Goal: Task Accomplishment & Management: Use online tool/utility

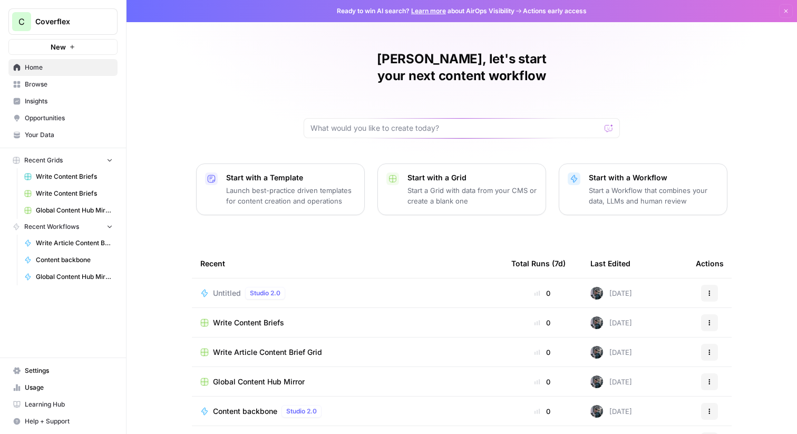
click at [72, 258] on span "Content backbone" at bounding box center [74, 259] width 77 height 9
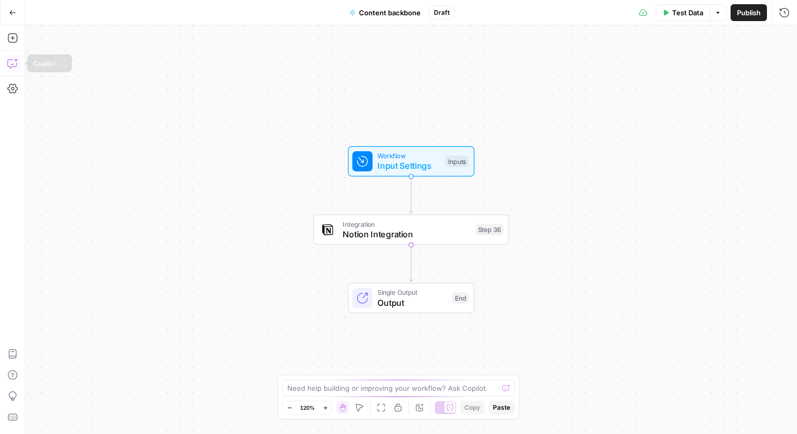
click at [12, 67] on icon "button" at bounding box center [12, 63] width 11 height 11
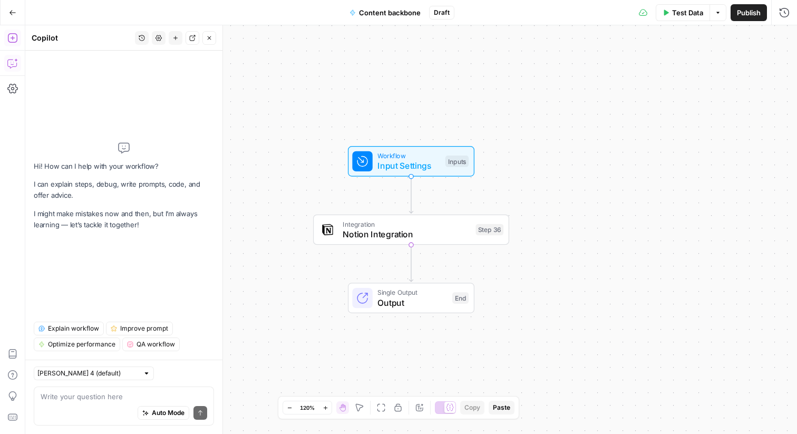
click at [13, 43] on button "Add Steps" at bounding box center [12, 38] width 17 height 17
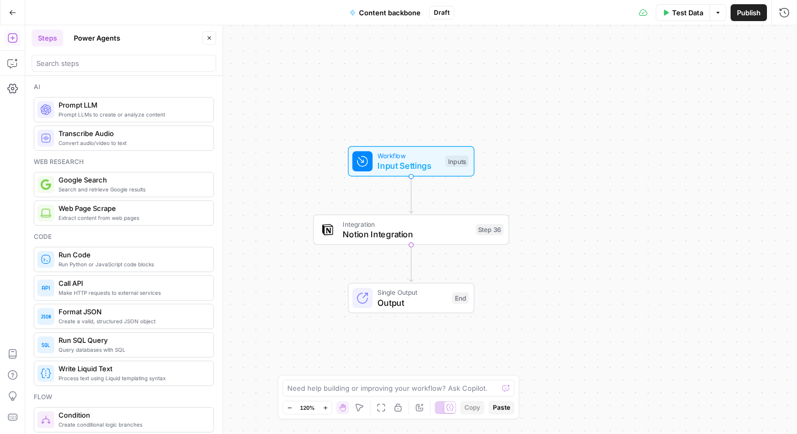
scroll to position [10, 0]
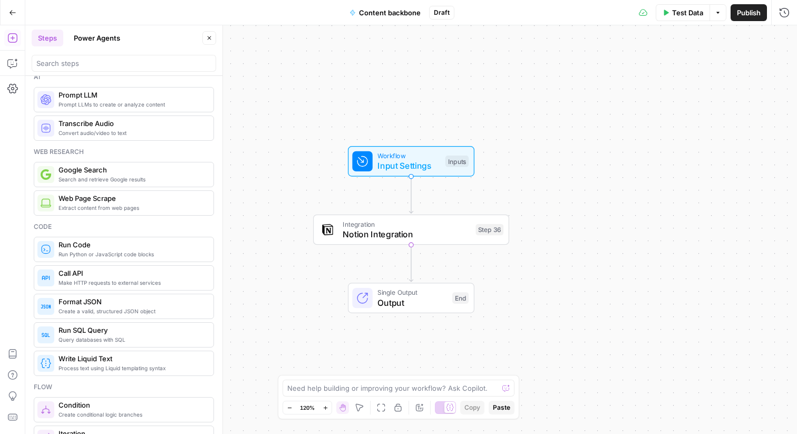
click at [89, 33] on button "Power Agents" at bounding box center [97, 38] width 59 height 17
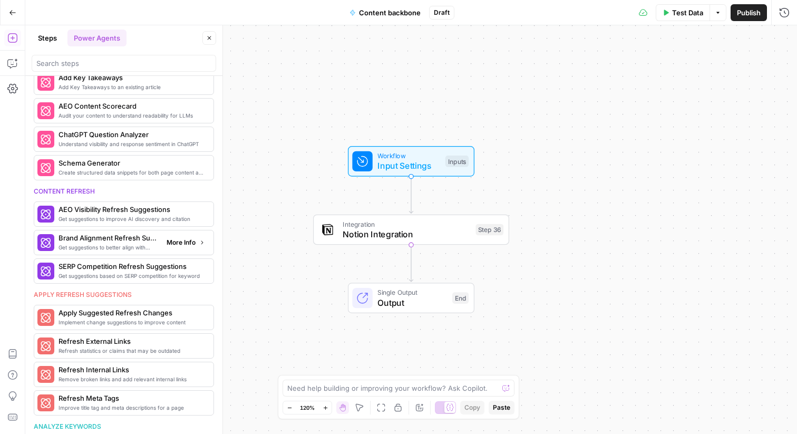
scroll to position [390, 0]
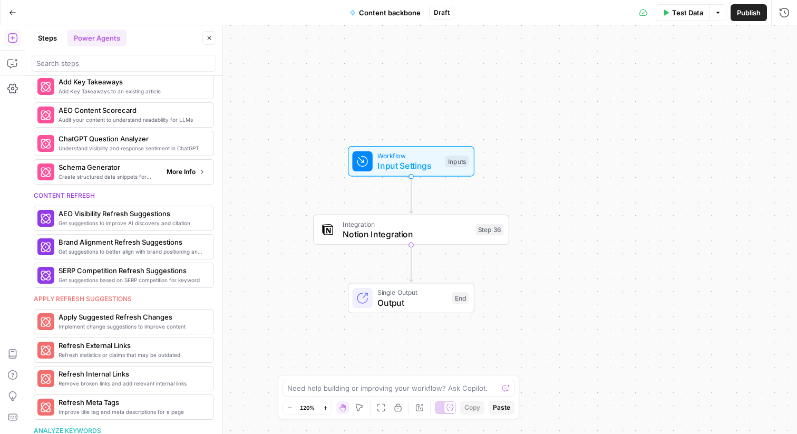
click at [130, 174] on span "Create structured data snippets for both page content and images" at bounding box center [109, 176] width 100 height 8
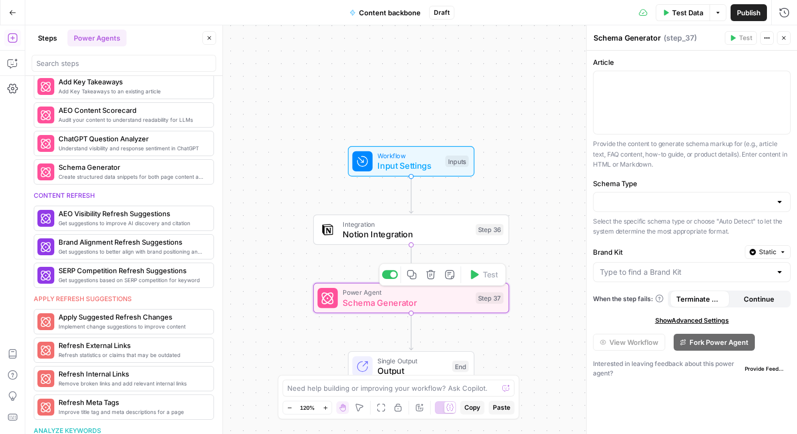
click at [449, 303] on span "Schema Generator" at bounding box center [407, 302] width 128 height 13
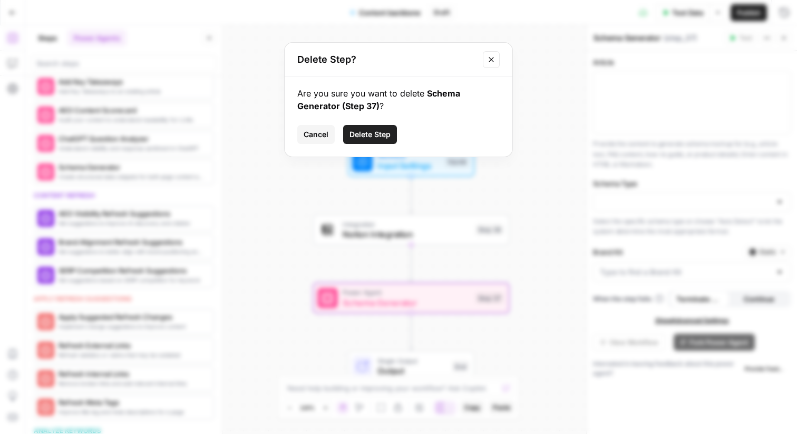
click at [358, 133] on span "Delete Step" at bounding box center [370, 134] width 41 height 11
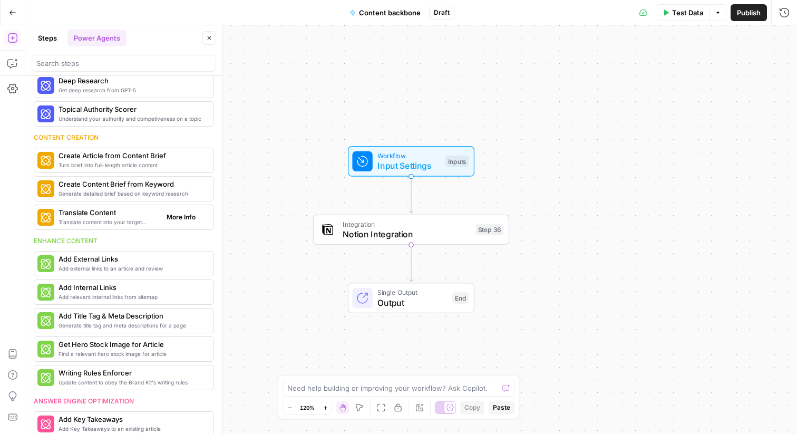
scroll to position [0, 0]
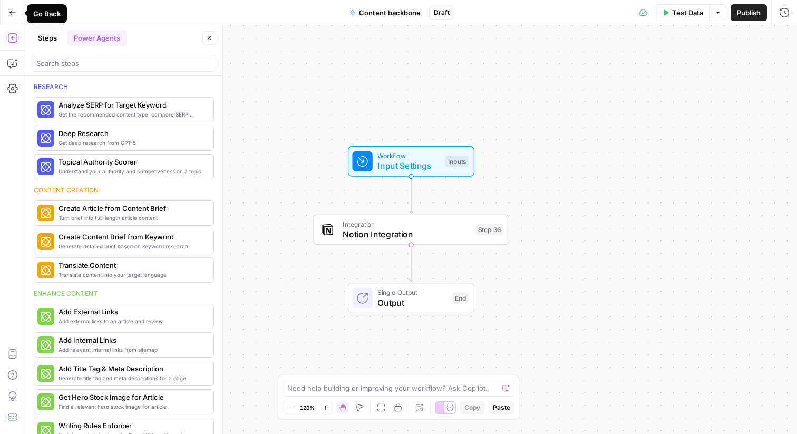
click at [14, 15] on icon "button" at bounding box center [12, 12] width 7 height 7
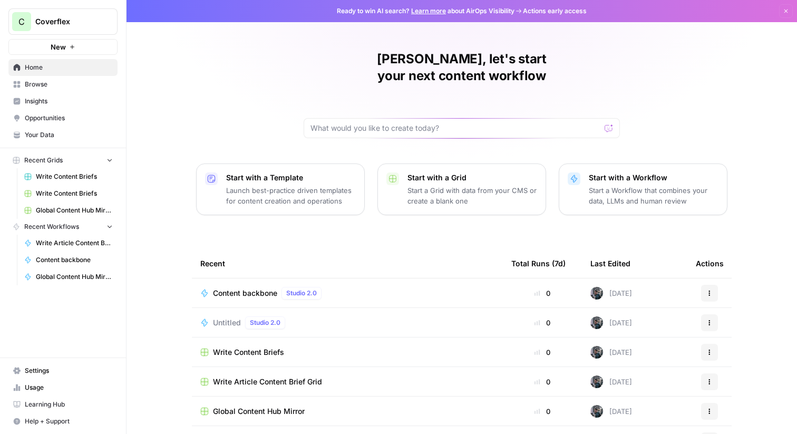
click at [52, 137] on span "Your Data" at bounding box center [69, 134] width 88 height 9
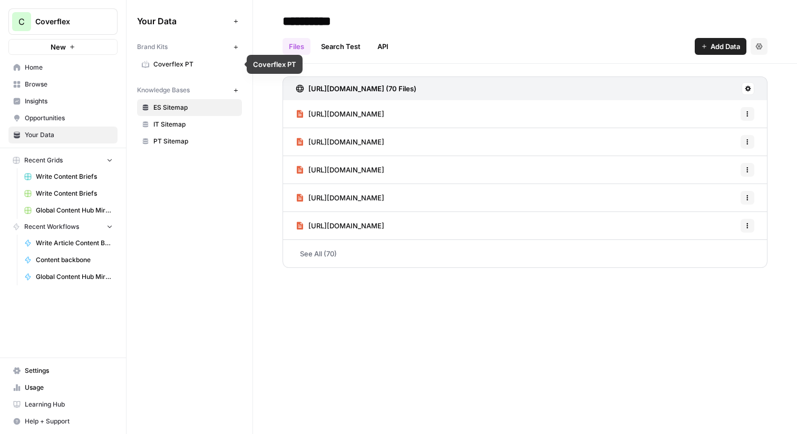
click at [237, 91] on icon "button" at bounding box center [236, 91] width 6 height 6
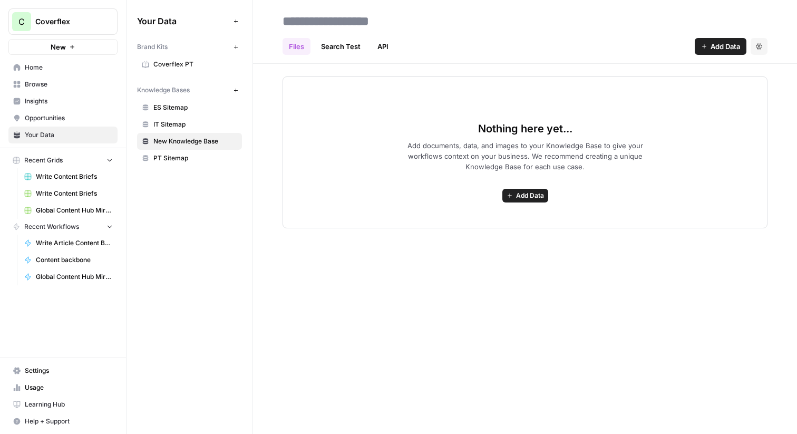
click at [528, 194] on span "Add Data" at bounding box center [530, 195] width 28 height 9
click at [382, 317] on div "Files Search Test API Add Data Settings Nothing here yet... Add documents, data…" at bounding box center [525, 217] width 544 height 434
click at [167, 122] on span "IT Sitemap" at bounding box center [195, 124] width 84 height 9
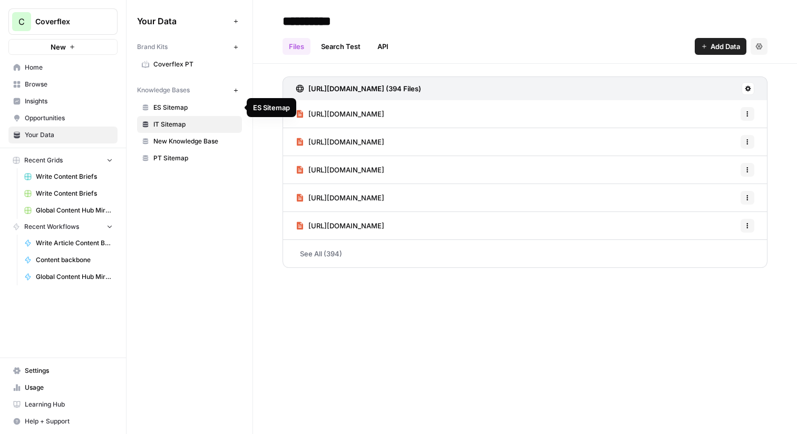
click at [181, 105] on span "ES Sitemap" at bounding box center [195, 107] width 84 height 9
click at [186, 64] on span "Coverflex PT" at bounding box center [195, 64] width 84 height 9
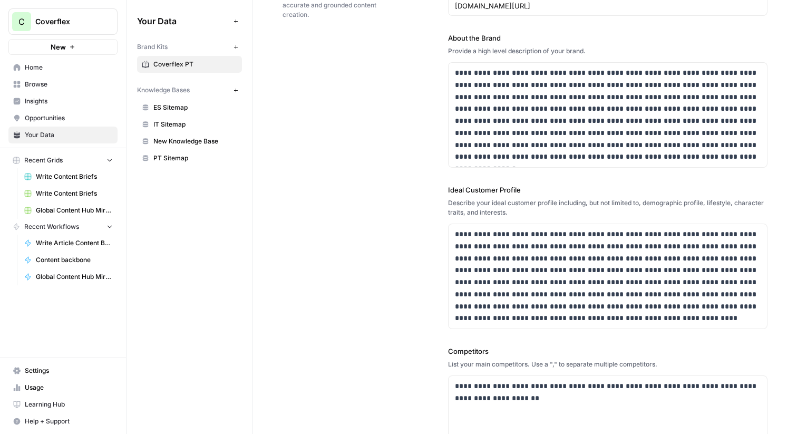
scroll to position [103, 0]
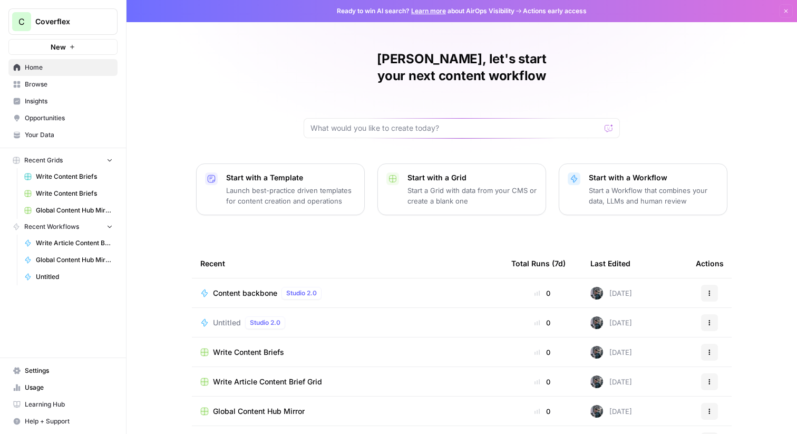
click at [357, 287] on div "Content backbone Studio 2.0" at bounding box center [347, 293] width 294 height 13
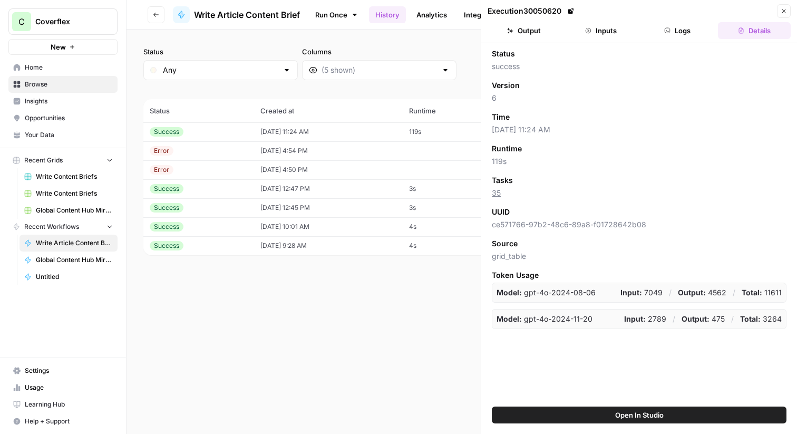
click at [609, 32] on button "Inputs" at bounding box center [601, 30] width 73 height 17
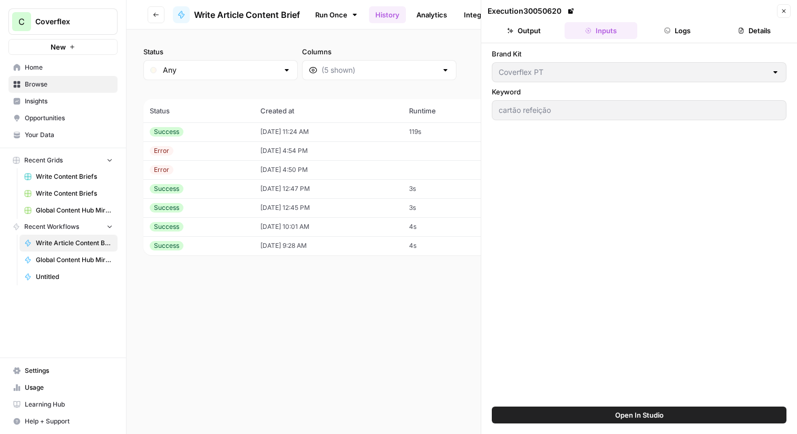
click at [675, 30] on button "Logs" at bounding box center [678, 30] width 73 height 17
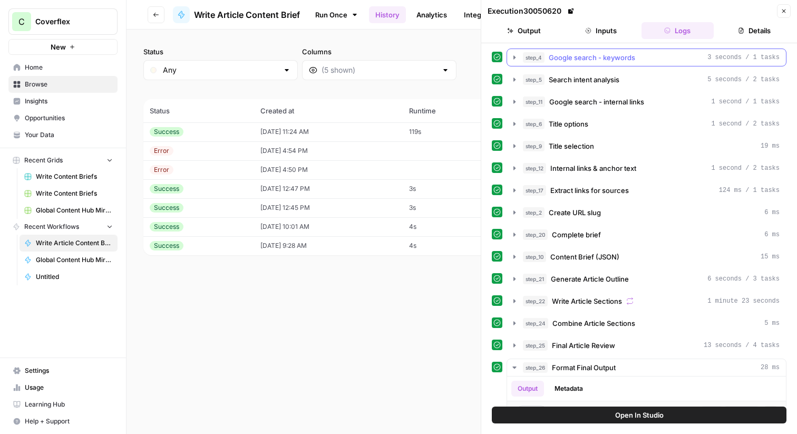
click at [619, 65] on button "step_4 Google search - keywords 3 seconds / 1 tasks" at bounding box center [646, 57] width 279 height 17
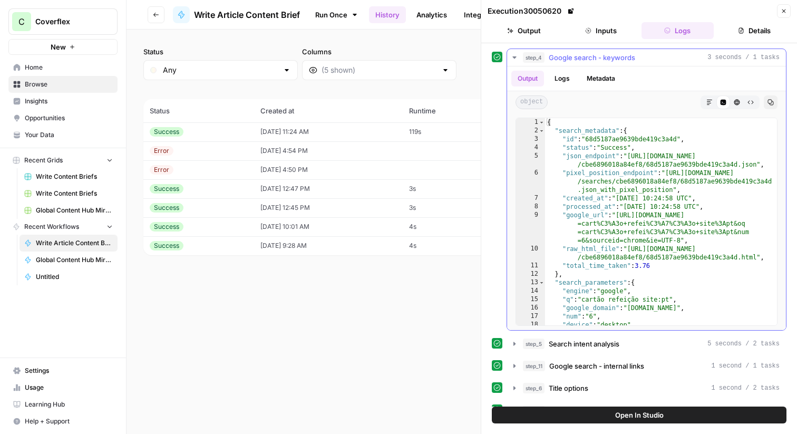
click at [568, 78] on button "Logs" at bounding box center [563, 79] width 28 height 16
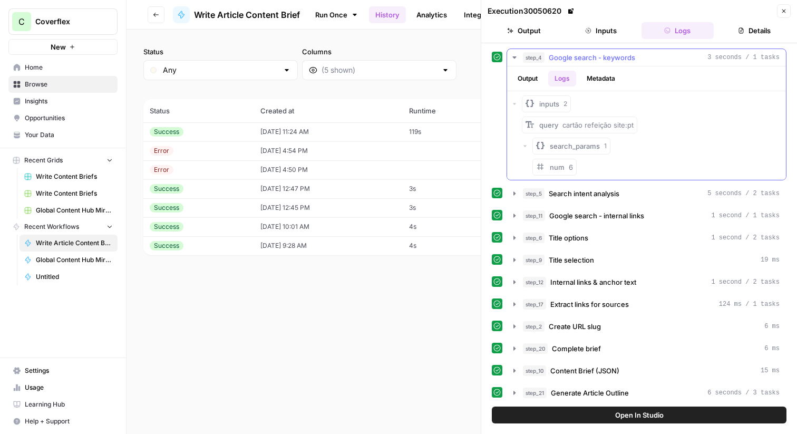
click at [600, 78] on button "Metadata" at bounding box center [601, 79] width 41 height 16
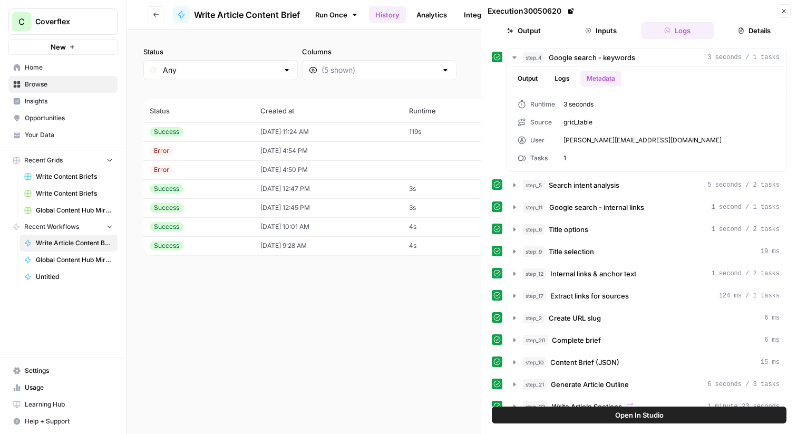
click at [659, 411] on span "Open In Studio" at bounding box center [640, 415] width 49 height 11
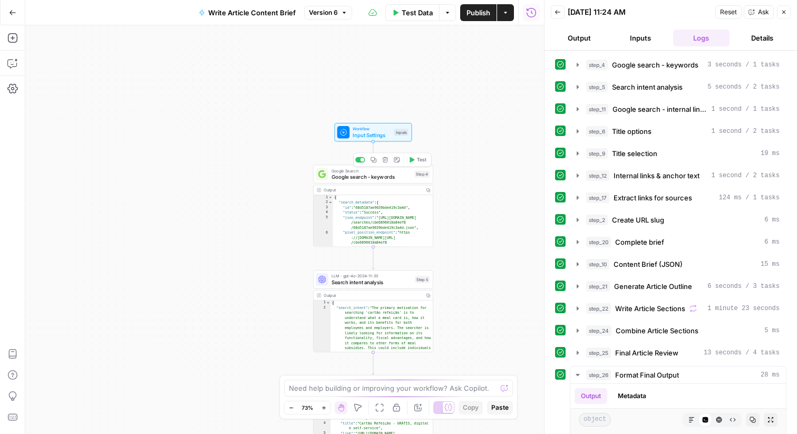
click at [376, 175] on span "Google search - keywords" at bounding box center [372, 177] width 80 height 8
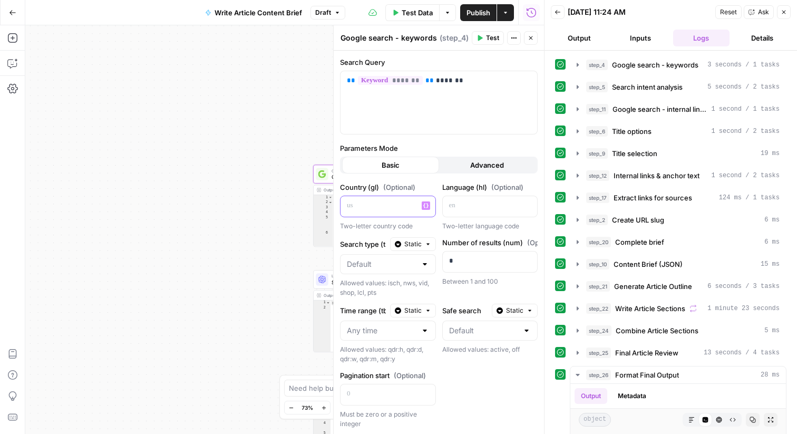
click at [389, 208] on p at bounding box center [379, 205] width 65 height 11
click at [502, 210] on p at bounding box center [481, 205] width 65 height 11
click at [408, 151] on label "Parameters Mode" at bounding box center [439, 148] width 198 height 11
click at [465, 167] on button "Advanced" at bounding box center [487, 165] width 97 height 17
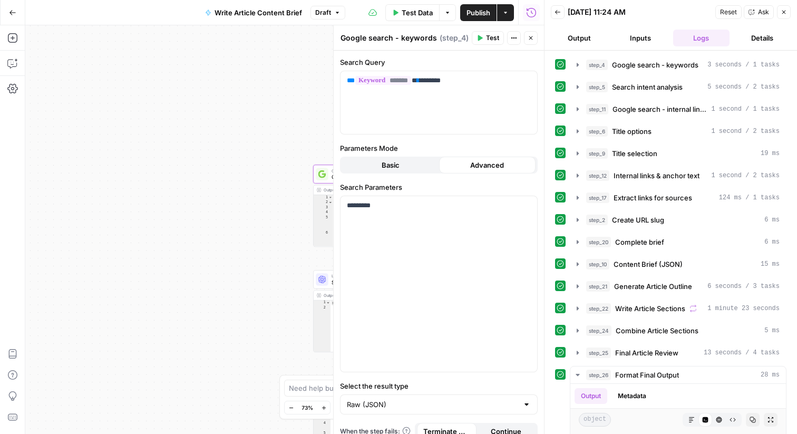
click at [398, 169] on span "Basic" at bounding box center [391, 165] width 18 height 11
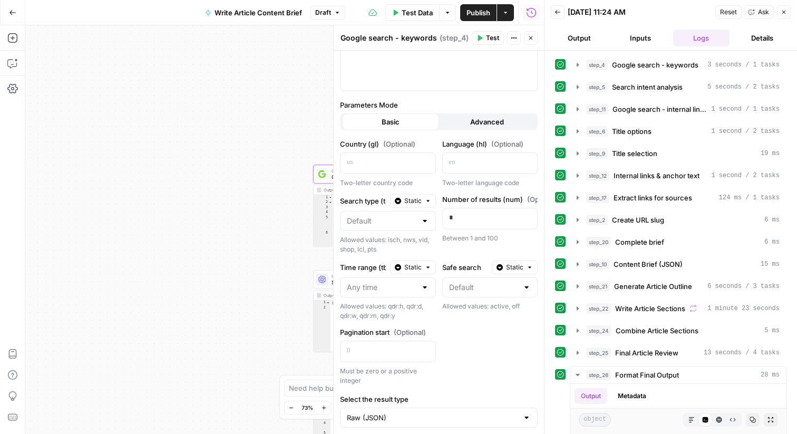
scroll to position [57, 0]
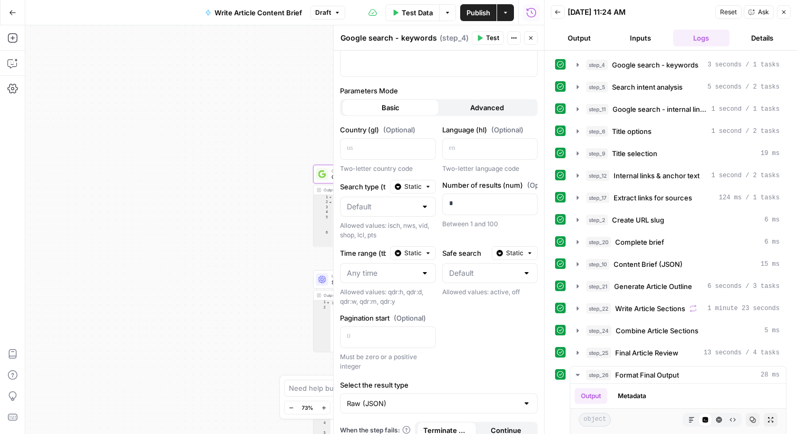
click at [464, 330] on div "Country (gl) (Optional) Two-letter country code Language (hl) (Optional) Two-le…" at bounding box center [439, 247] width 198 height 247
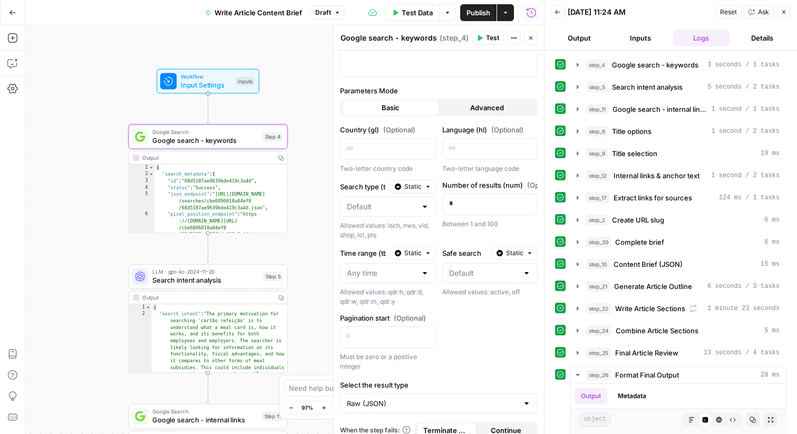
click at [412, 182] on span "Static" at bounding box center [413, 186] width 17 height 9
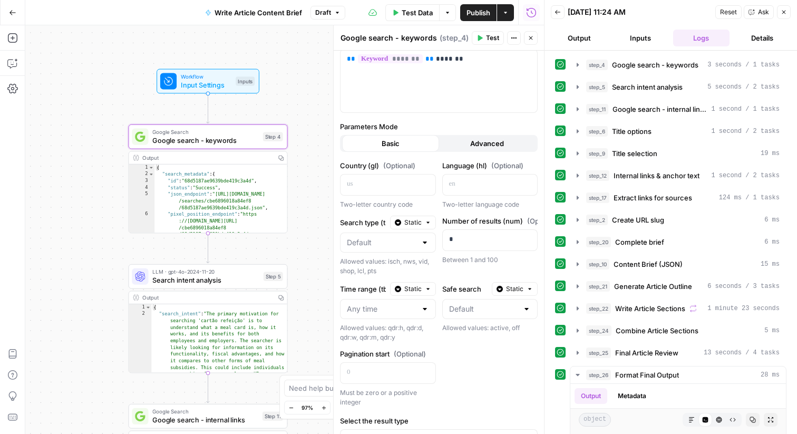
scroll to position [0, 0]
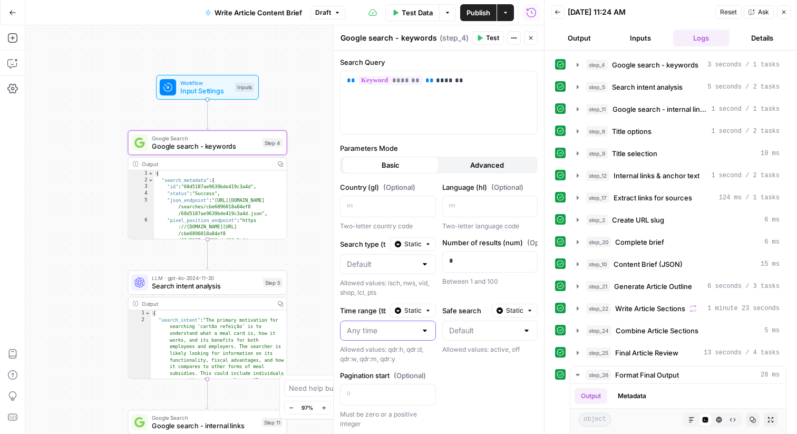
click at [412, 327] on input "Time range (tbs)" at bounding box center [382, 330] width 70 height 11
click at [370, 302] on div "Country (gl) (Optional) Two-letter country code Language (hl) (Optional) Two-le…" at bounding box center [439, 305] width 198 height 247
click at [241, 287] on span "Search intent analysis" at bounding box center [205, 286] width 107 height 10
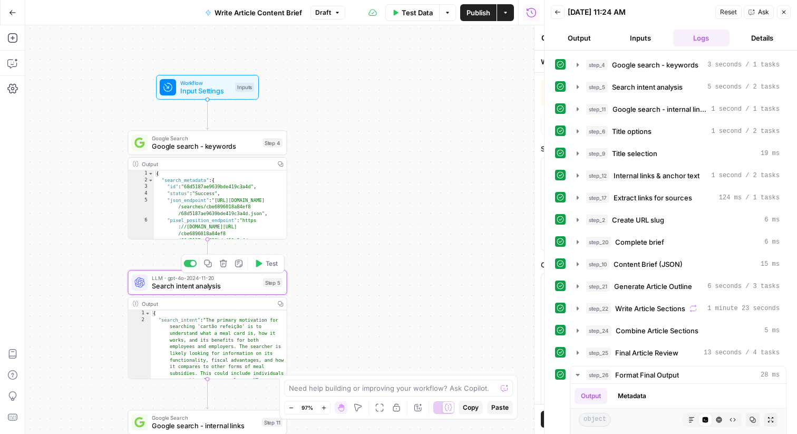
type textarea "Search intent analysis"
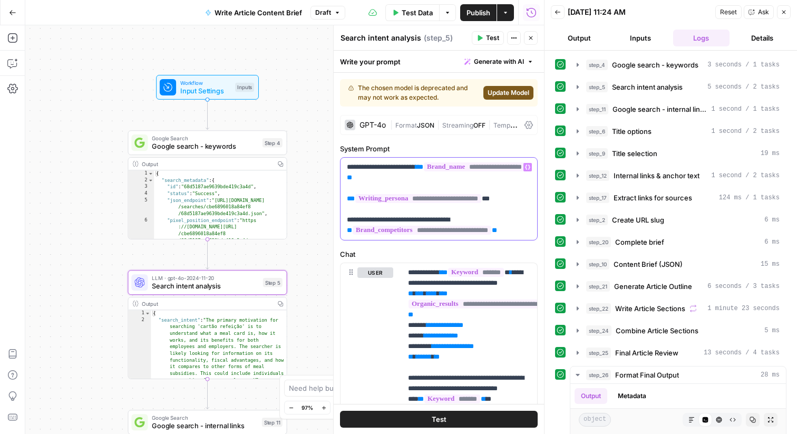
click at [453, 163] on p "**********" at bounding box center [439, 199] width 184 height 74
click at [424, 171] on span "**********" at bounding box center [474, 166] width 101 height 9
click at [393, 164] on p "**********" at bounding box center [439, 199] width 184 height 74
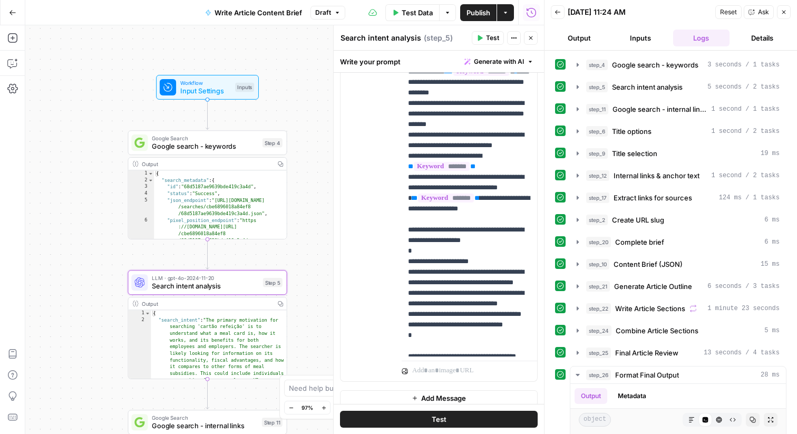
scroll to position [254, 0]
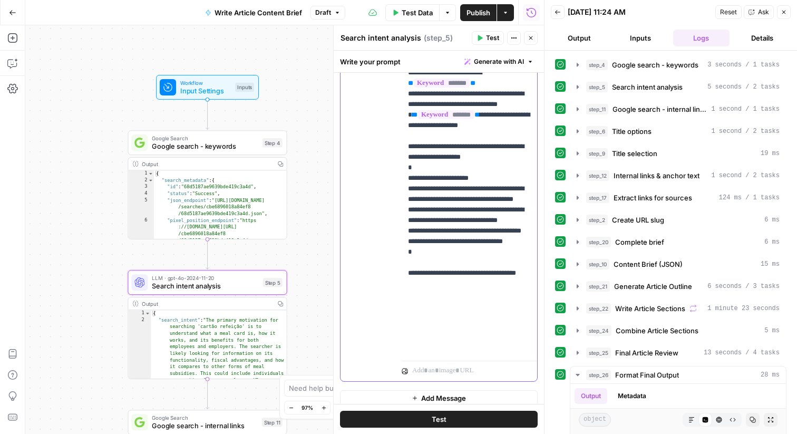
click at [445, 239] on p "**********" at bounding box center [469, 14] width 123 height 675
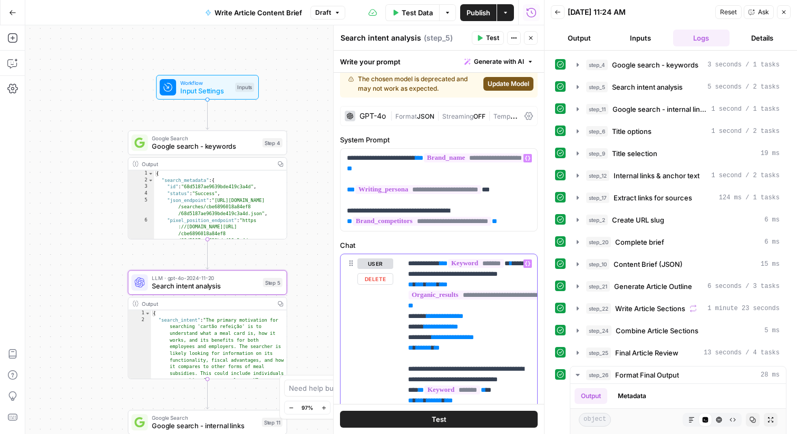
scroll to position [0, 0]
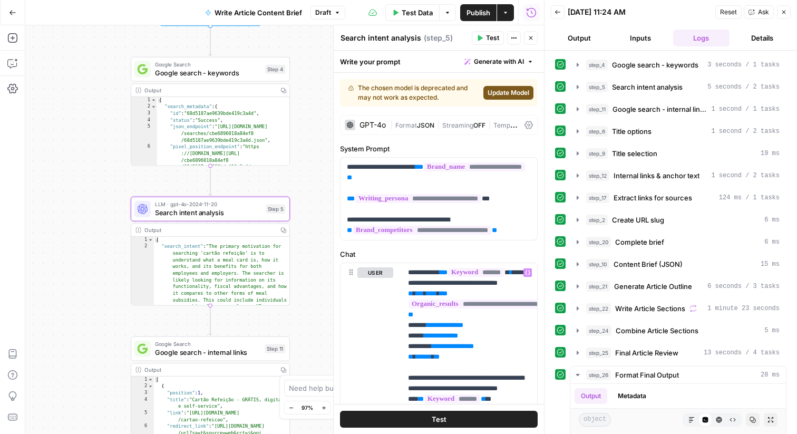
click at [200, 357] on span "Google search - internal links" at bounding box center [208, 352] width 106 height 10
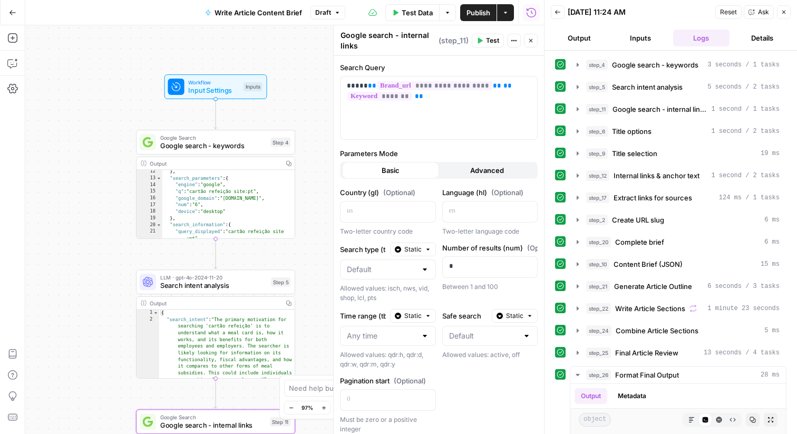
scroll to position [166, 0]
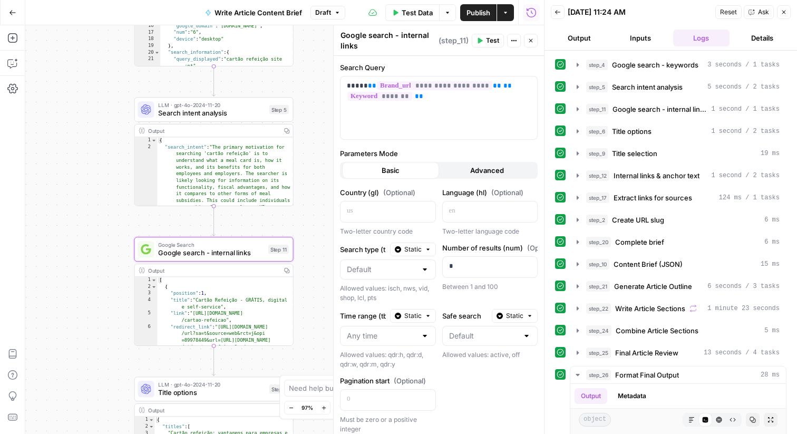
click at [18, 13] on button "Go Back" at bounding box center [12, 12] width 19 height 19
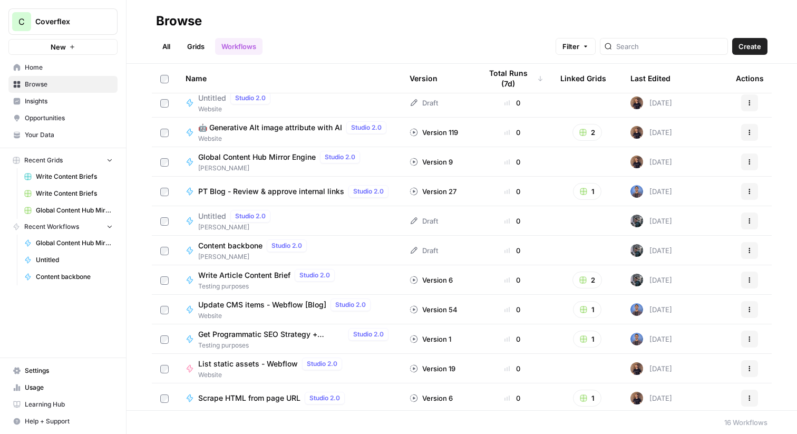
scroll to position [25, 0]
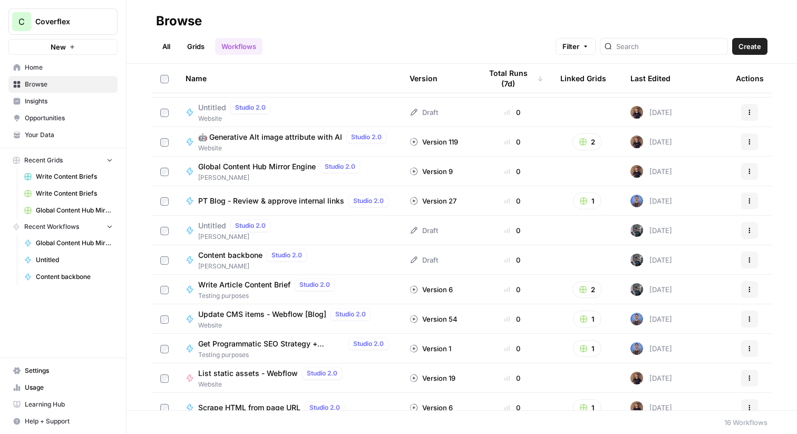
click at [233, 256] on span "Content backbone" at bounding box center [230, 255] width 64 height 11
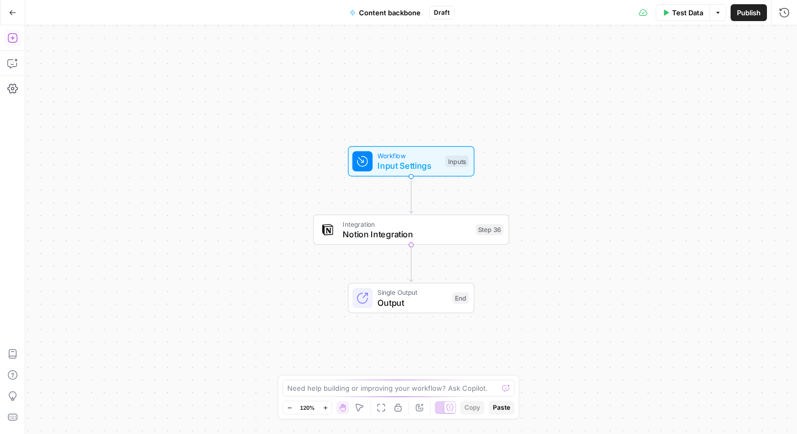
click at [11, 41] on icon "button" at bounding box center [12, 38] width 11 height 11
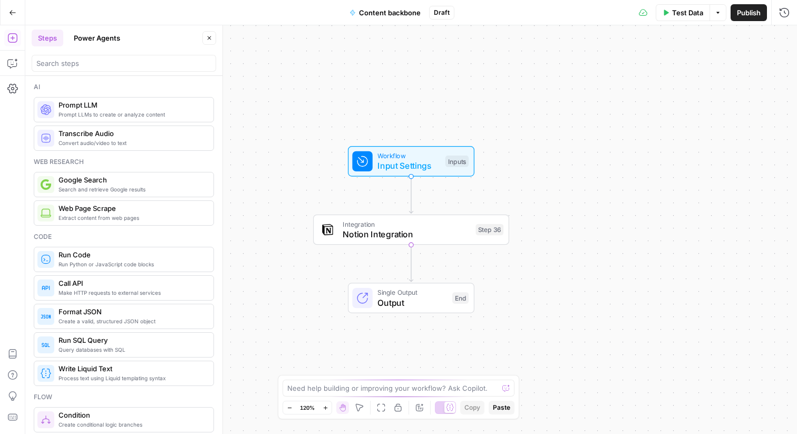
click at [105, 36] on button "Power Agents" at bounding box center [97, 38] width 59 height 17
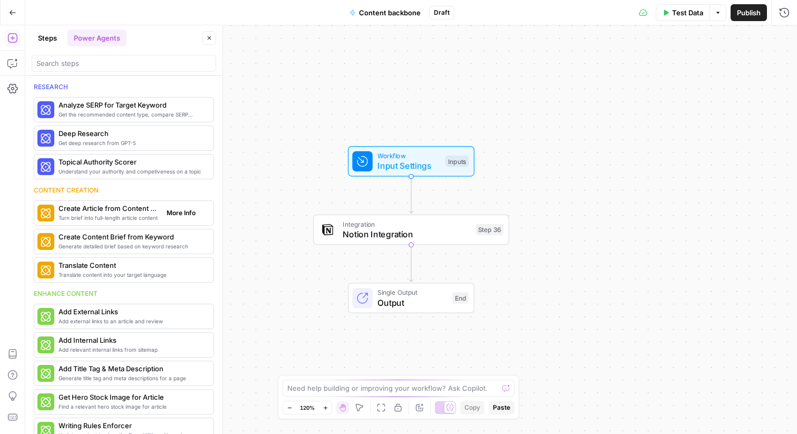
click at [132, 221] on span "Turn brief into full-length article content" at bounding box center [109, 218] width 100 height 8
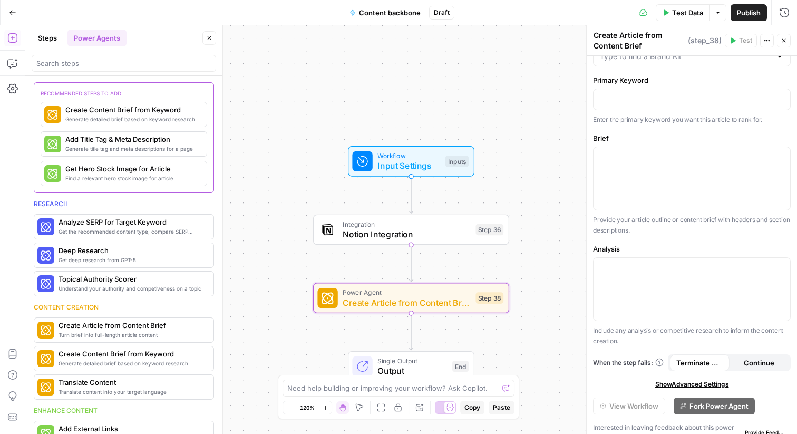
scroll to position [47, 0]
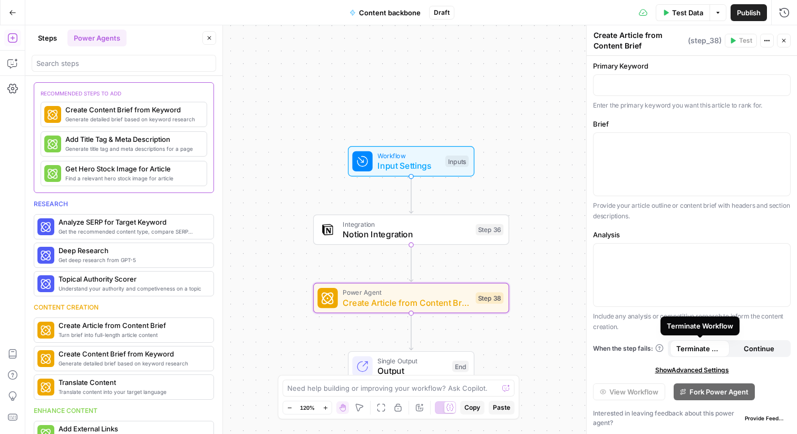
click at [700, 371] on span "Show Advanced Settings" at bounding box center [693, 370] width 74 height 9
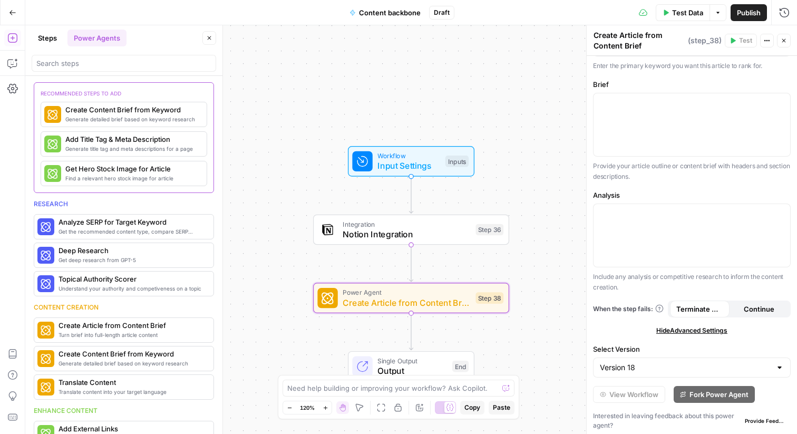
scroll to position [89, 0]
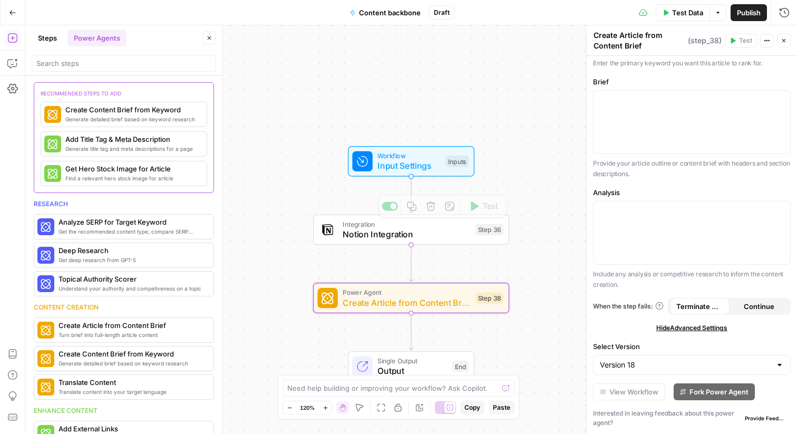
click at [369, 276] on div "Workflow Input Settings Inputs Integration Notion Integration Step 36 Copy step…" at bounding box center [411, 229] width 772 height 409
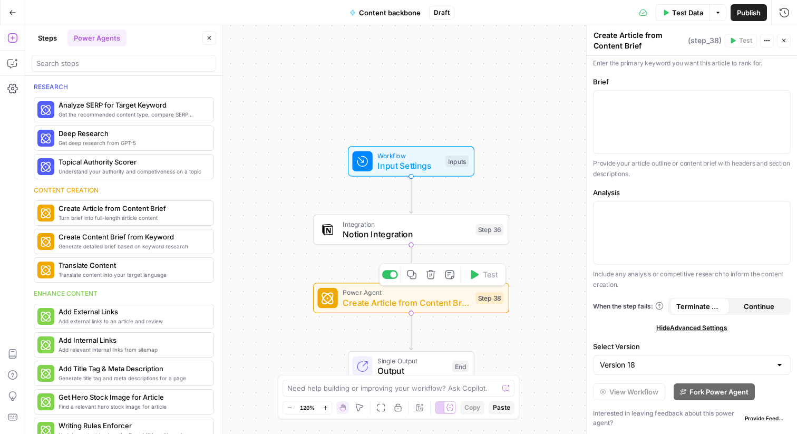
click at [373, 306] on span "Create Article from Content Brief" at bounding box center [407, 302] width 128 height 13
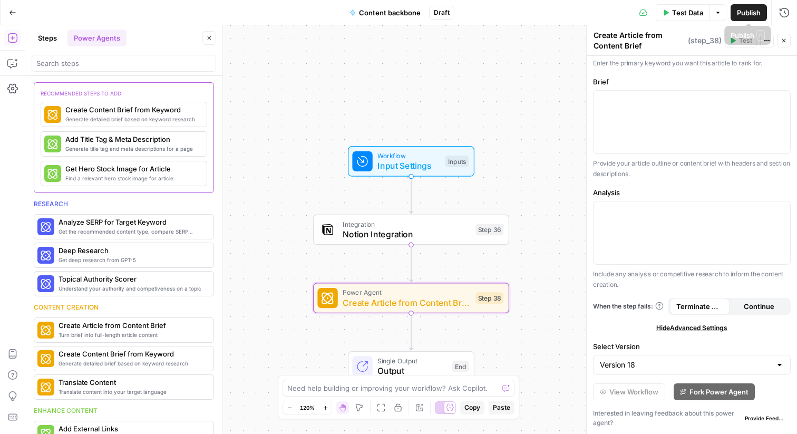
click at [771, 39] on button "Actions" at bounding box center [768, 41] width 14 height 14
click at [602, 46] on textarea "Create Article from Content Brief" at bounding box center [640, 40] width 92 height 21
click at [763, 42] on button "Actions" at bounding box center [768, 41] width 14 height 14
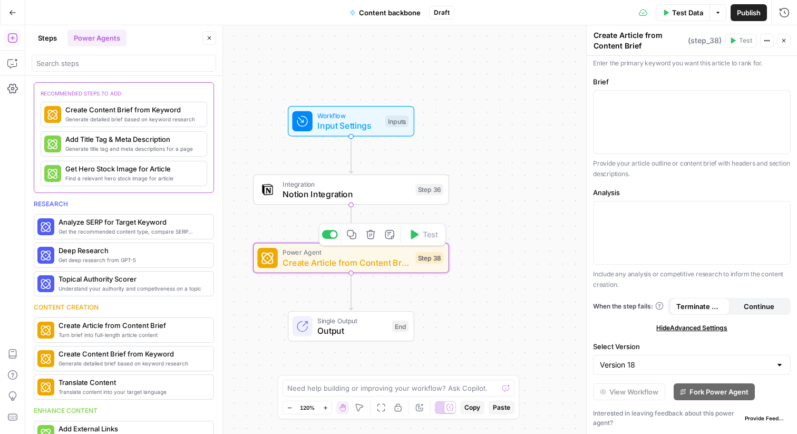
click at [388, 264] on span "Create Article from Content Brief" at bounding box center [347, 262] width 128 height 13
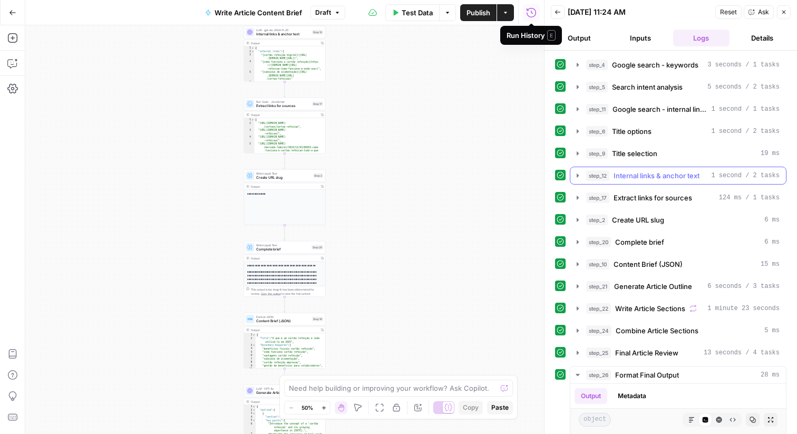
click at [579, 172] on icon "button" at bounding box center [578, 175] width 8 height 8
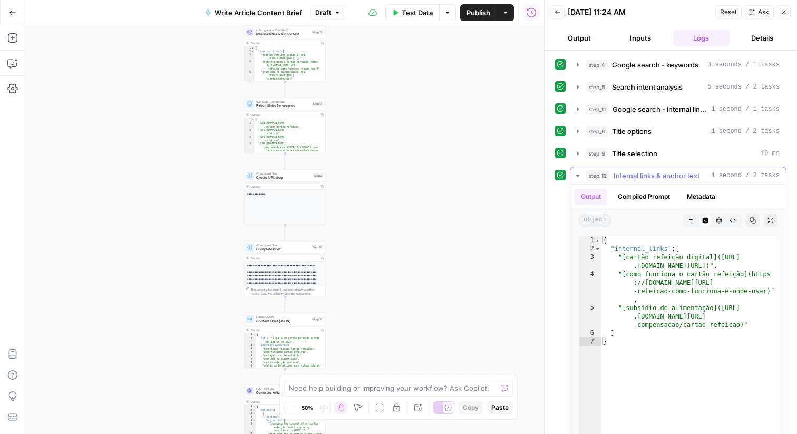
click at [578, 172] on icon "button" at bounding box center [578, 175] width 8 height 8
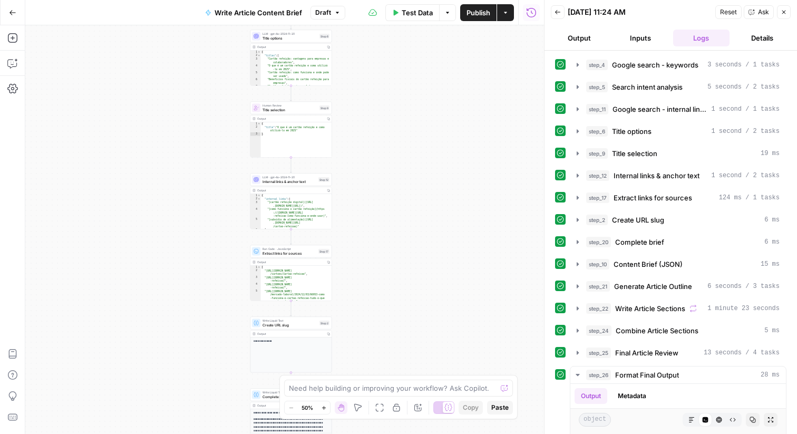
click at [11, 12] on icon "button" at bounding box center [12, 12] width 6 height 5
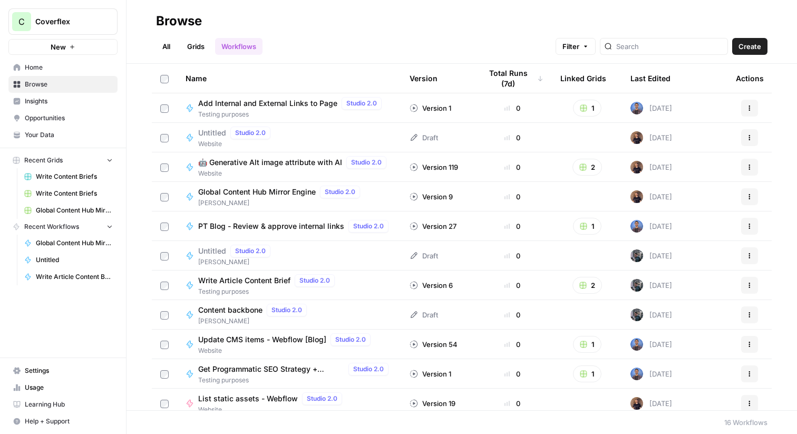
click at [70, 21] on span "Coverflex" at bounding box center [67, 21] width 64 height 11
click at [58, 22] on span "Coverflex" at bounding box center [67, 21] width 64 height 11
click at [35, 143] on nav "Home Browse Insights Opportunities Your Data" at bounding box center [63, 101] width 126 height 93
click at [37, 134] on span "Your Data" at bounding box center [69, 134] width 88 height 9
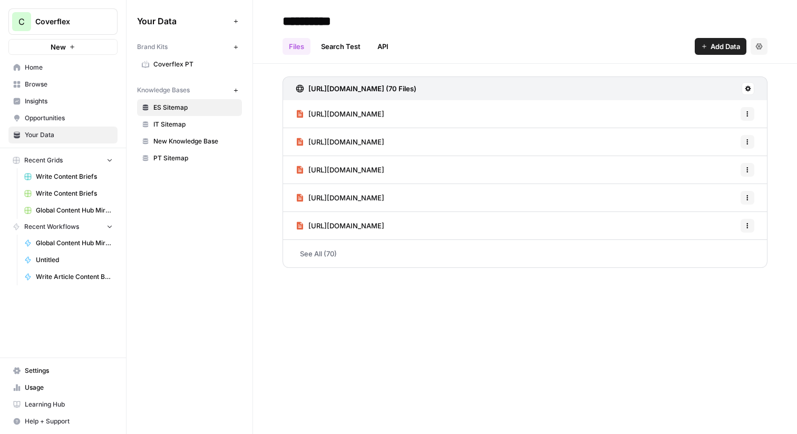
click at [179, 153] on span "PT Sitemap" at bounding box center [195, 157] width 84 height 9
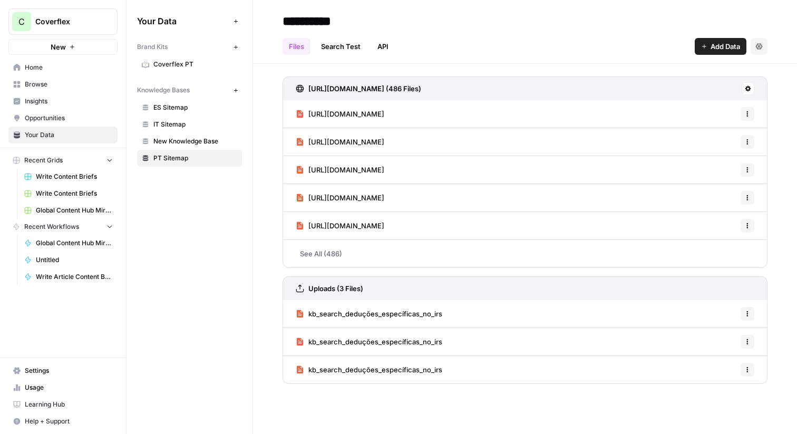
click at [343, 45] on link "Search Test" at bounding box center [341, 46] width 52 height 17
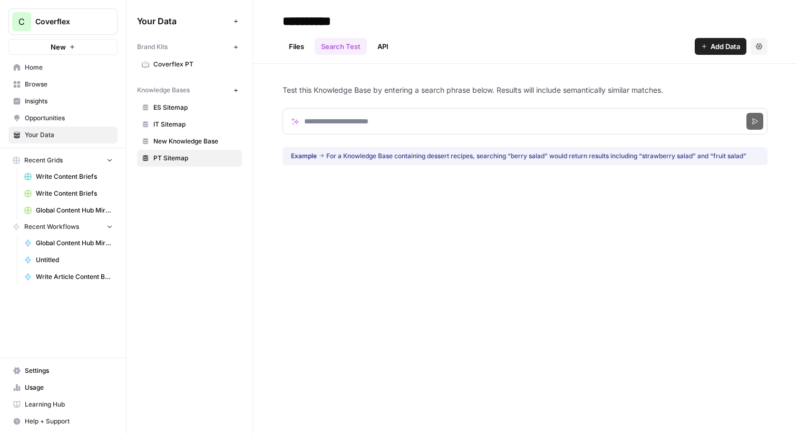
click at [298, 48] on link "Files" at bounding box center [297, 46] width 28 height 17
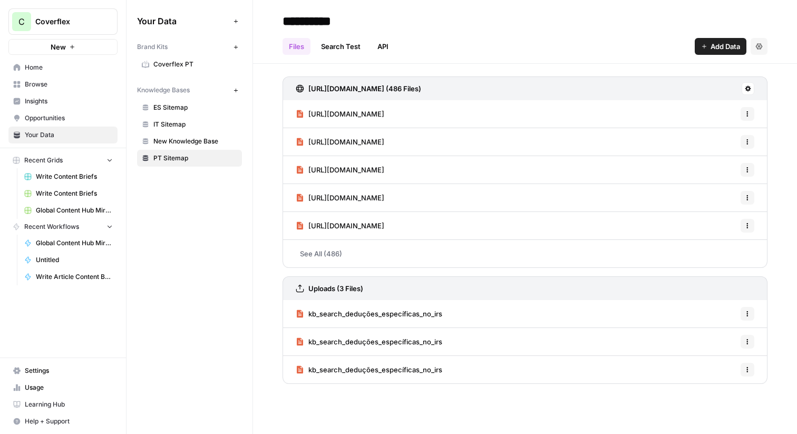
click at [380, 43] on link "API" at bounding box center [383, 46] width 24 height 17
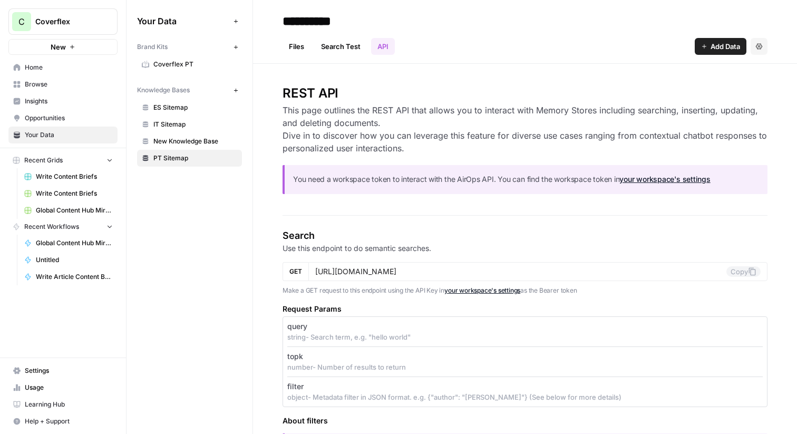
click at [303, 44] on link "Files" at bounding box center [297, 46] width 28 height 17
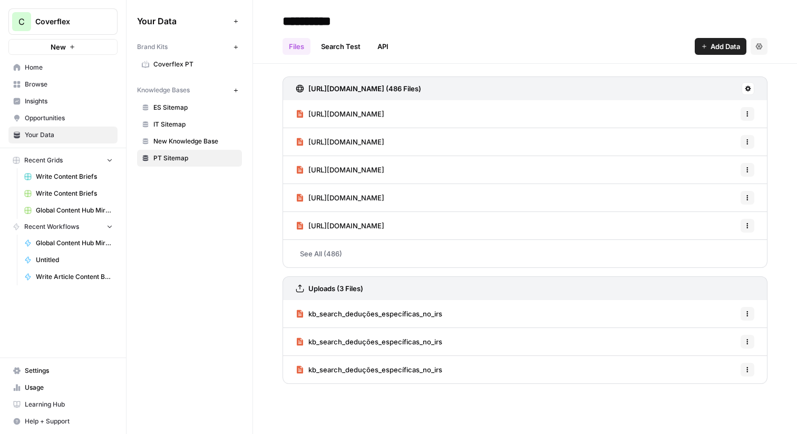
click at [237, 89] on icon "button" at bounding box center [236, 91] width 6 height 6
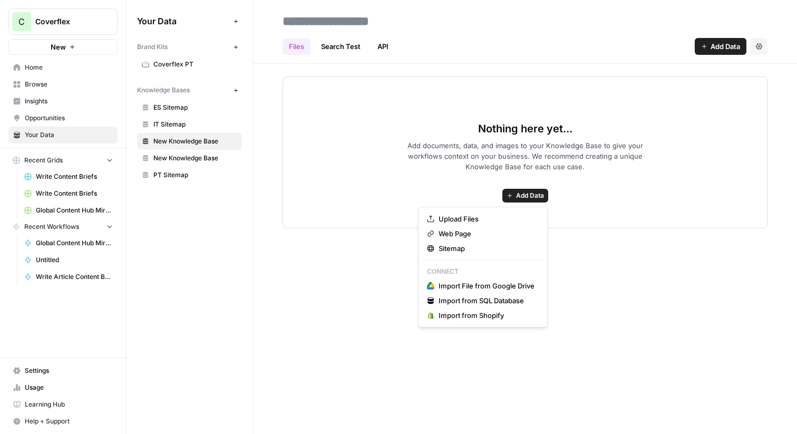
click at [536, 198] on span "Add Data" at bounding box center [530, 195] width 28 height 9
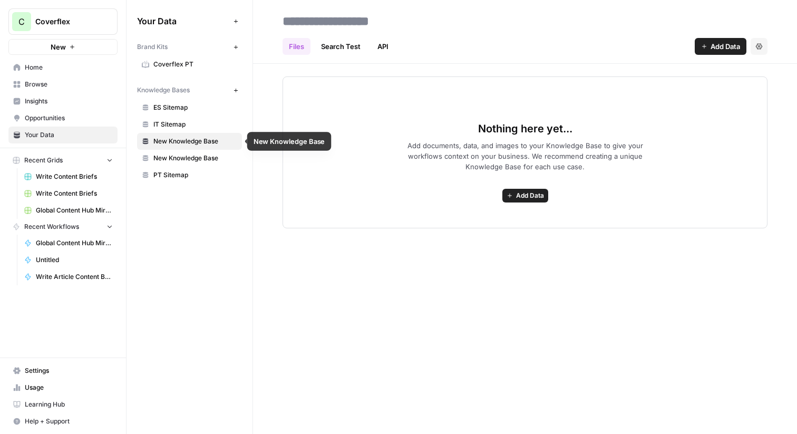
click at [210, 139] on span "New Knowledge Base" at bounding box center [195, 141] width 84 height 9
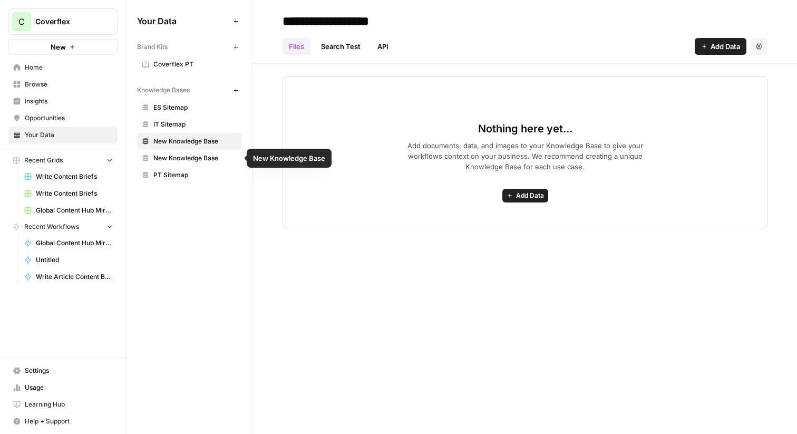
click at [165, 153] on span "New Knowledge Base" at bounding box center [195, 157] width 84 height 9
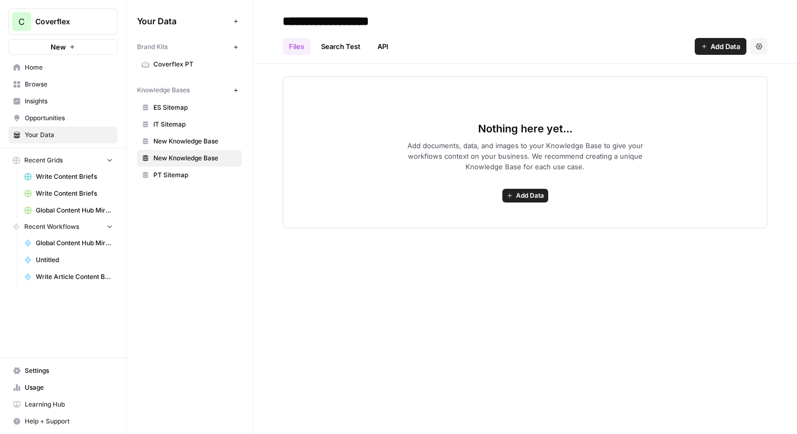
click at [766, 47] on button "Settings" at bounding box center [759, 46] width 17 height 17
click at [701, 68] on span "Delete Knowledge Base" at bounding box center [716, 71] width 78 height 11
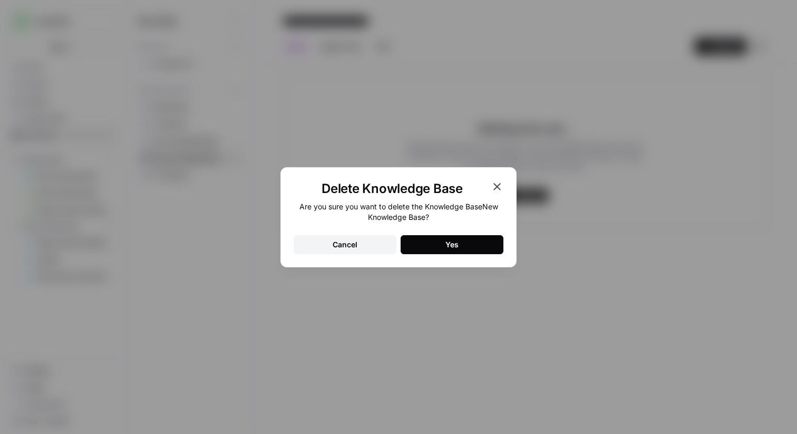
click at [459, 248] on button "Yes" at bounding box center [452, 244] width 103 height 19
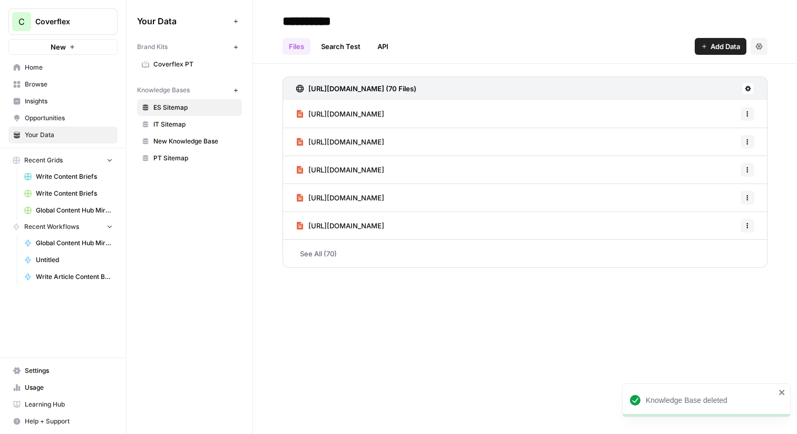
click at [196, 140] on span "New Knowledge Base" at bounding box center [195, 141] width 84 height 9
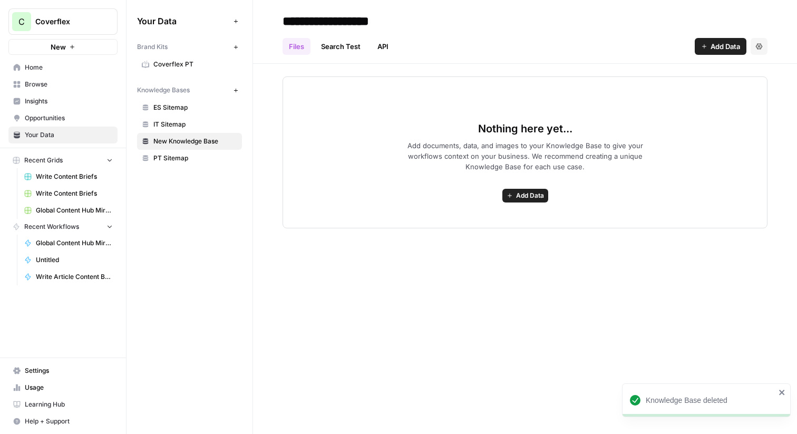
click at [757, 37] on div "Files Search Test API Add Data Settings" at bounding box center [525, 42] width 485 height 25
click at [757, 44] on icon "button" at bounding box center [759, 46] width 6 height 6
click at [708, 73] on span "Delete Knowledge Base" at bounding box center [716, 71] width 78 height 11
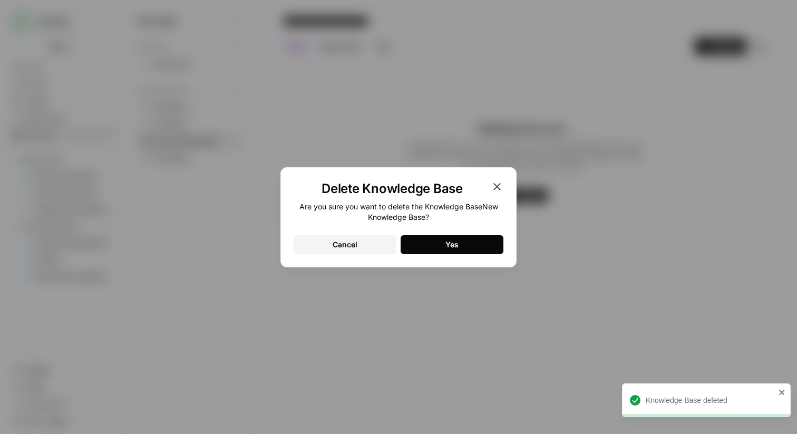
click at [434, 236] on button "Yes" at bounding box center [452, 244] width 103 height 19
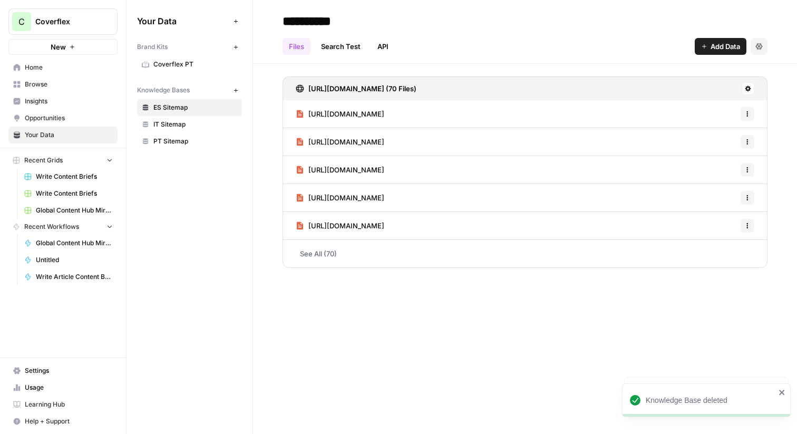
click at [206, 146] on link "PT Sitemap" at bounding box center [189, 141] width 105 height 17
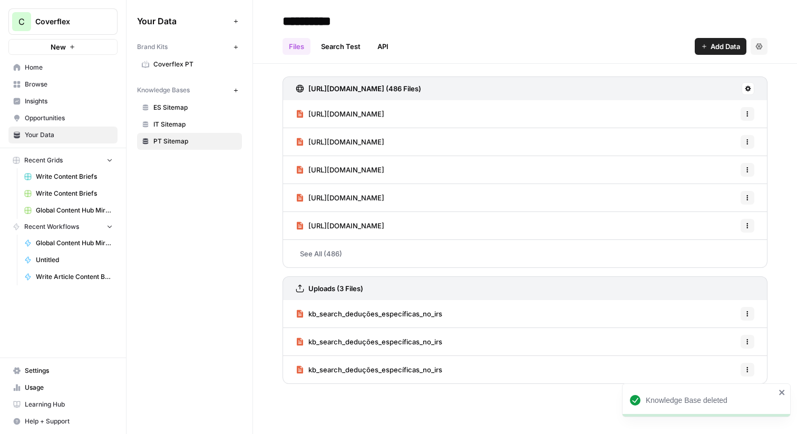
click at [312, 251] on link "See All (486)" at bounding box center [525, 253] width 485 height 27
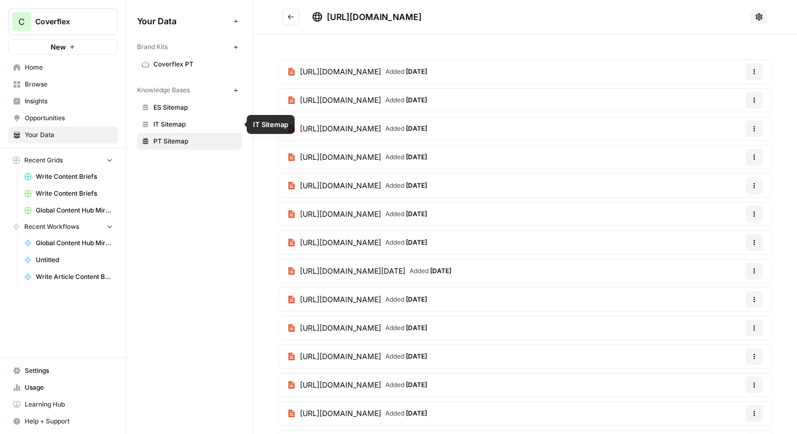
click at [201, 122] on span "IT Sitemap" at bounding box center [195, 124] width 84 height 9
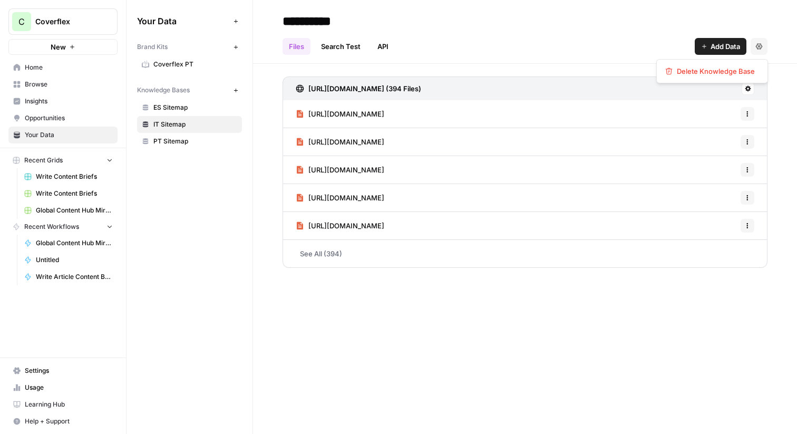
click at [757, 47] on icon "button" at bounding box center [759, 46] width 6 height 6
click at [758, 46] on icon "button" at bounding box center [759, 46] width 6 height 6
click at [337, 49] on link "Search Test" at bounding box center [341, 46] width 52 height 17
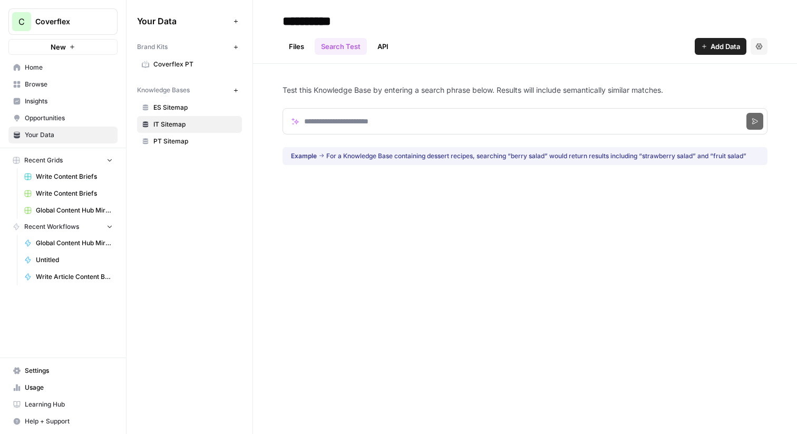
click at [386, 50] on link "API" at bounding box center [383, 46] width 24 height 17
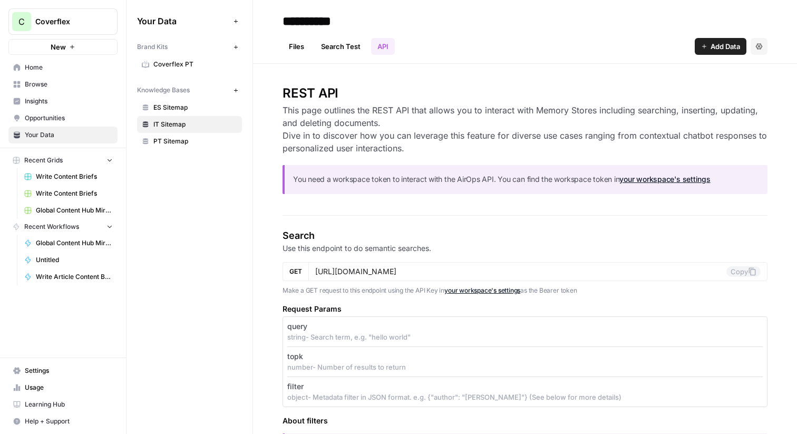
click at [304, 46] on link "Files" at bounding box center [297, 46] width 28 height 17
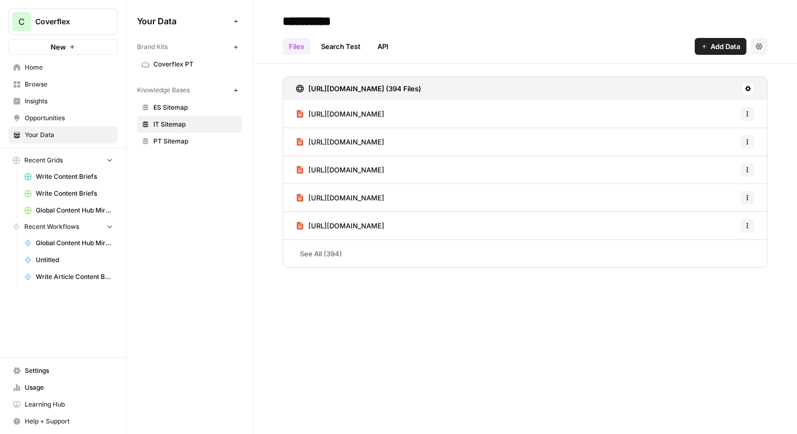
click at [318, 253] on link "See All (394)" at bounding box center [525, 253] width 485 height 27
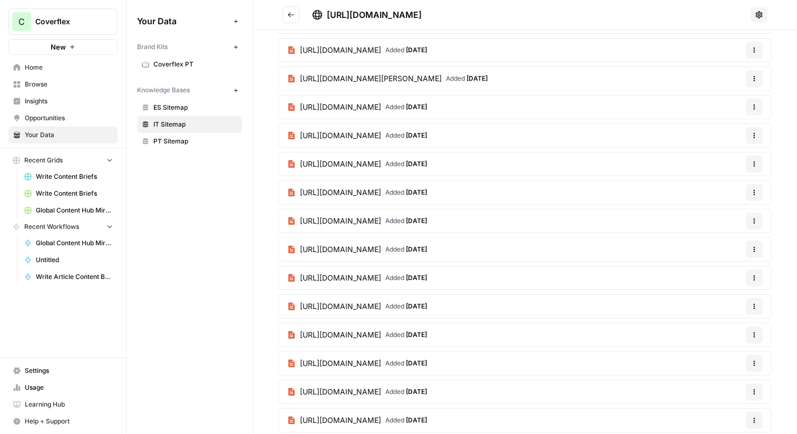
scroll to position [3274, 0]
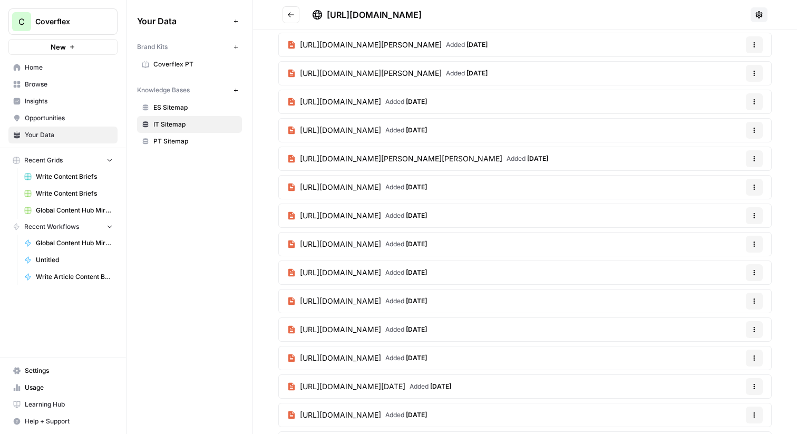
click at [178, 141] on span "PT Sitemap" at bounding box center [195, 141] width 84 height 9
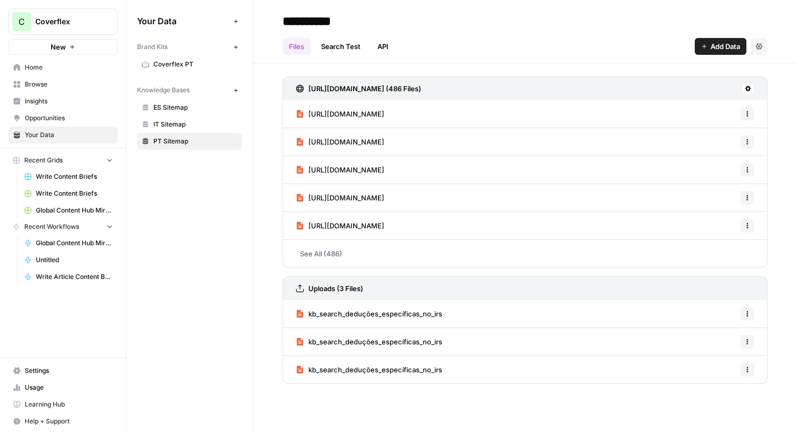
click at [579, 283] on div "Uploads (3 Files)" at bounding box center [525, 288] width 485 height 24
click at [307, 285] on link "Uploads (3 Files)" at bounding box center [330, 288] width 68 height 23
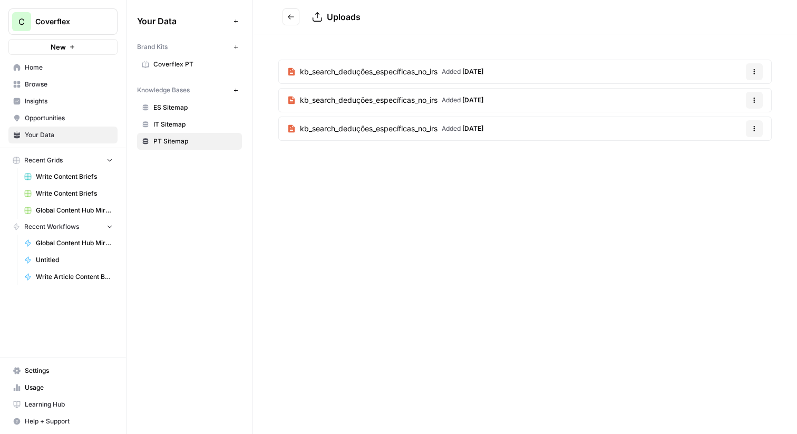
click at [288, 16] on icon "Go back" at bounding box center [291, 16] width 6 height 5
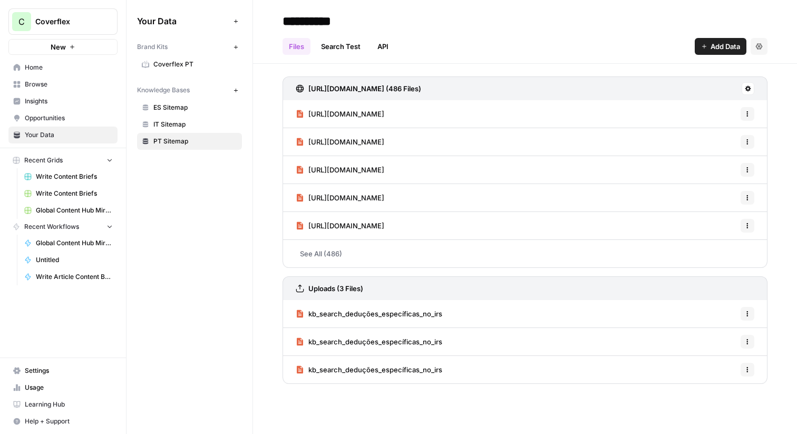
click at [745, 89] on icon at bounding box center [748, 88] width 6 height 6
click at [703, 121] on span "Schedule Data Sync" at bounding box center [708, 126] width 65 height 11
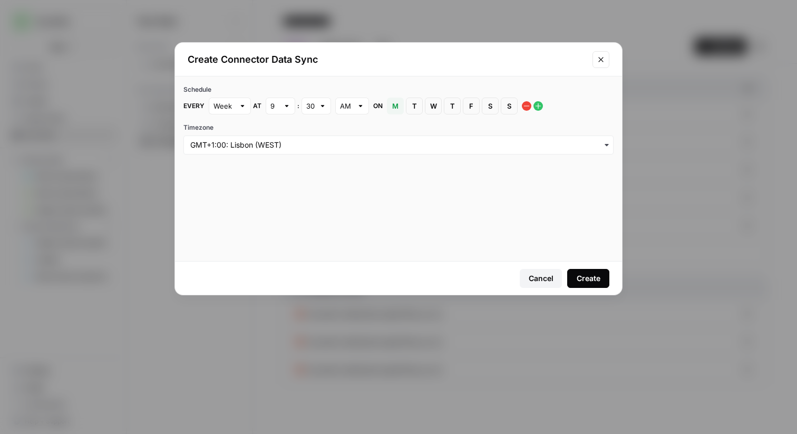
click at [532, 276] on div "Cancel" at bounding box center [541, 278] width 25 height 11
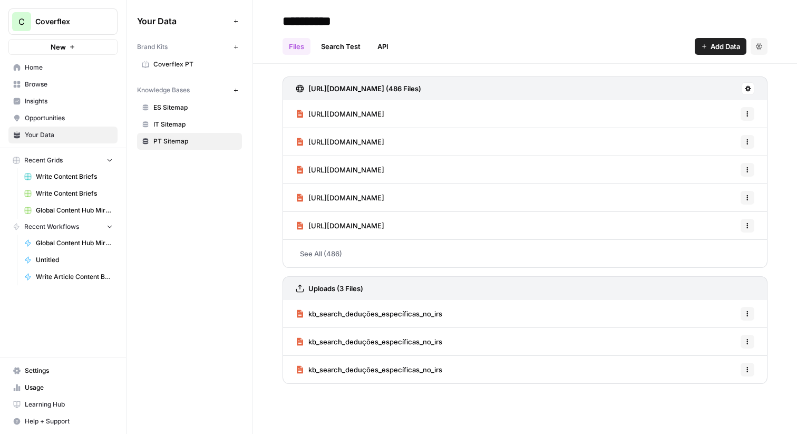
click at [235, 91] on icon "button" at bounding box center [236, 91] width 6 height 6
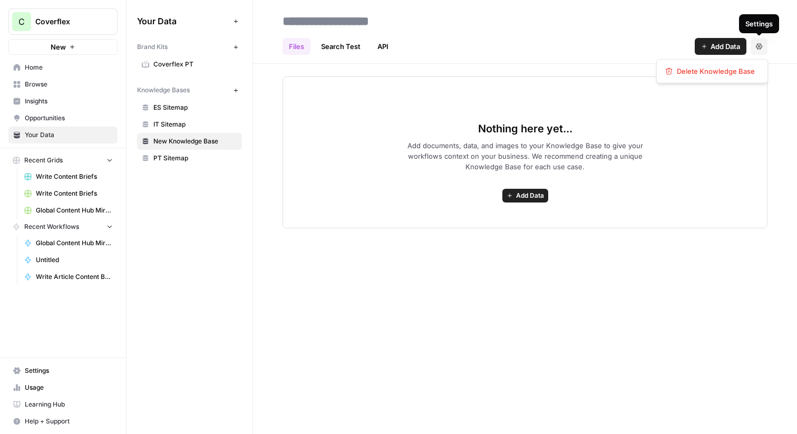
click at [756, 46] on span "Settings" at bounding box center [756, 46] width 1 height 1
click at [726, 46] on span "Add Data" at bounding box center [726, 46] width 30 height 11
click at [545, 113] on div "Nothing here yet... Add documents, data, and images to your Knowledge Base to g…" at bounding box center [525, 152] width 485 height 152
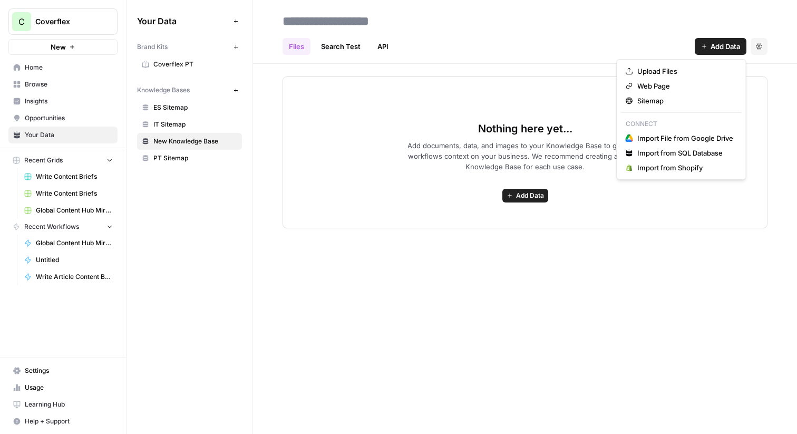
click at [699, 42] on button "Add Data" at bounding box center [721, 46] width 52 height 17
click at [687, 140] on span "Import File from Google Drive" at bounding box center [686, 138] width 96 height 11
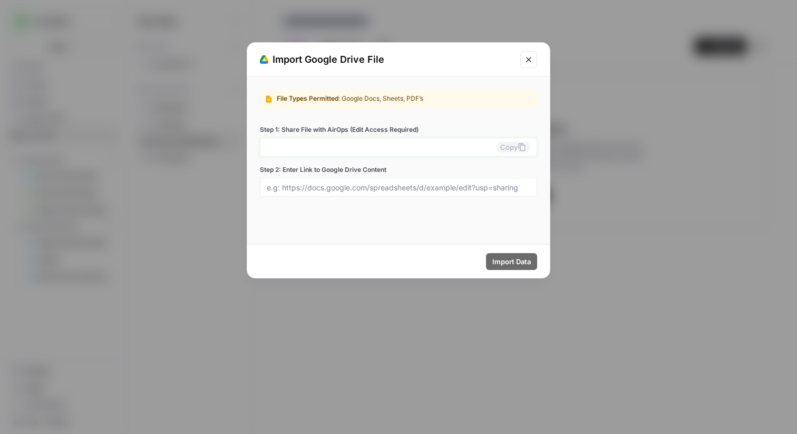
click at [502, 147] on button "Copy" at bounding box center [513, 147] width 34 height 11
click at [404, 148] on input "Step 1: Share File with AirOps (Edit Access Required)" at bounding box center [381, 146] width 229 height 9
click at [343, 143] on input "Step 1: Share File with AirOps (Edit Access Required)" at bounding box center [381, 146] width 229 height 9
click at [404, 191] on input "Step 2: Enter Link to Google Drive Content" at bounding box center [399, 186] width 264 height 9
type input "coverflex-0-sbj-niebsf@airops.iam.gserviceaccount.com"
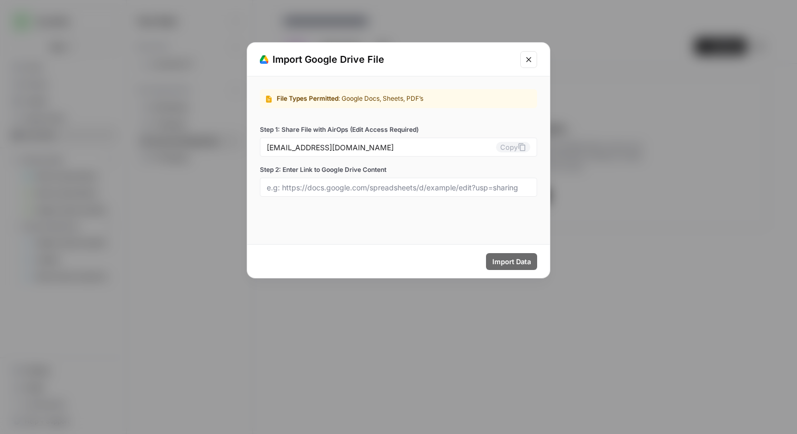
click at [344, 194] on div at bounding box center [398, 187] width 277 height 19
click at [384, 187] on input "Step 2: Enter Link to Google Drive Content" at bounding box center [399, 186] width 264 height 9
paste input "https://docs.google.com/spreadsheets/d/1mi9LxX03vQ9Reg4LUa1S0uHPK7PA-uUPMD80Ax3…"
type input "https://docs.google.com/spreadsheets/d/1mi9LxX03vQ9Reg4LUa1S0uHPK7PA-uUPMD80Ax3…"
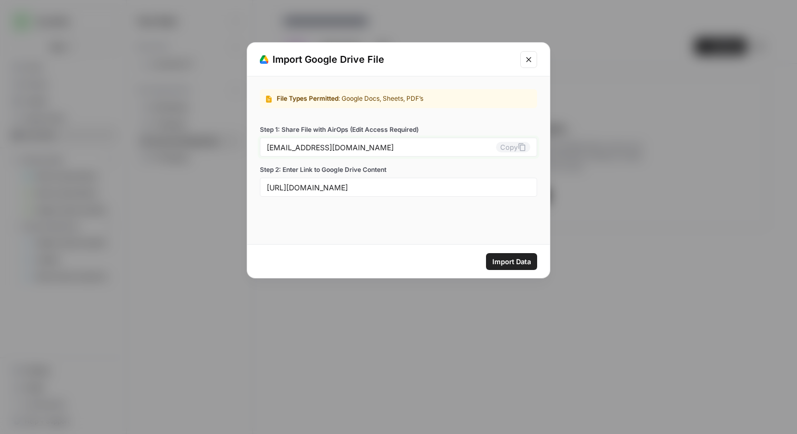
click at [513, 148] on button "Copy" at bounding box center [513, 147] width 34 height 11
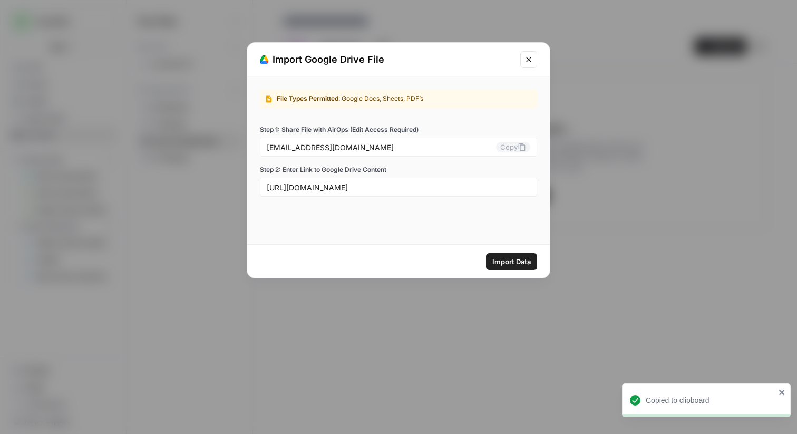
click at [515, 261] on span "Import Data" at bounding box center [512, 261] width 39 height 11
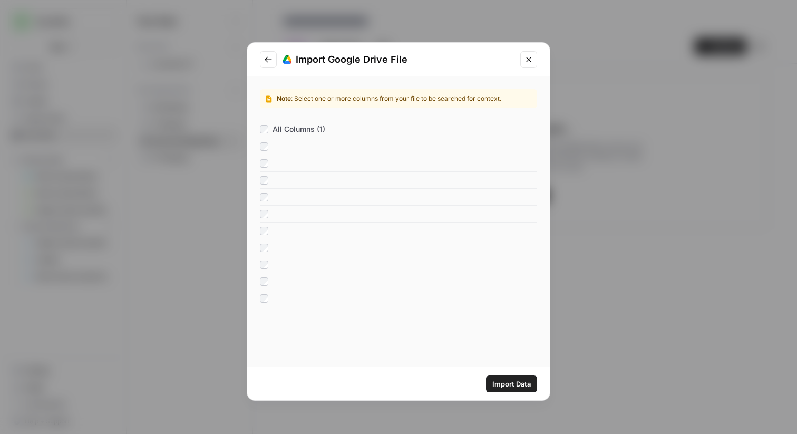
click at [509, 373] on div "Import Data" at bounding box center [398, 383] width 303 height 33
click at [509, 382] on span "Import Data" at bounding box center [512, 384] width 39 height 11
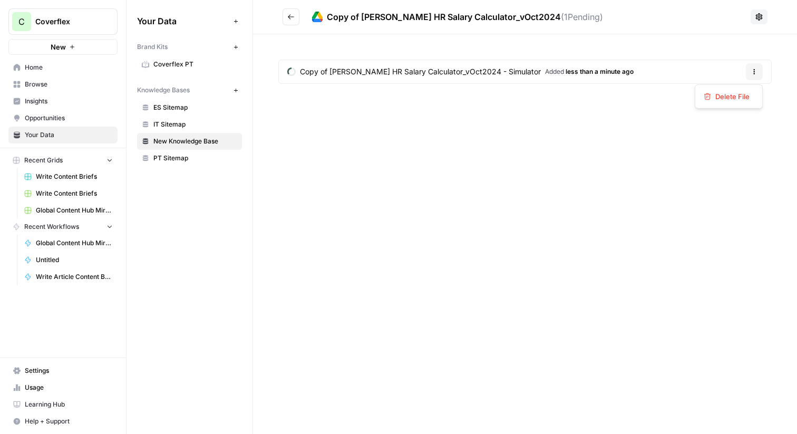
click at [752, 72] on icon "button" at bounding box center [755, 72] width 6 height 6
click at [759, 14] on icon at bounding box center [759, 16] width 7 height 7
click at [762, 15] on icon at bounding box center [759, 17] width 8 height 8
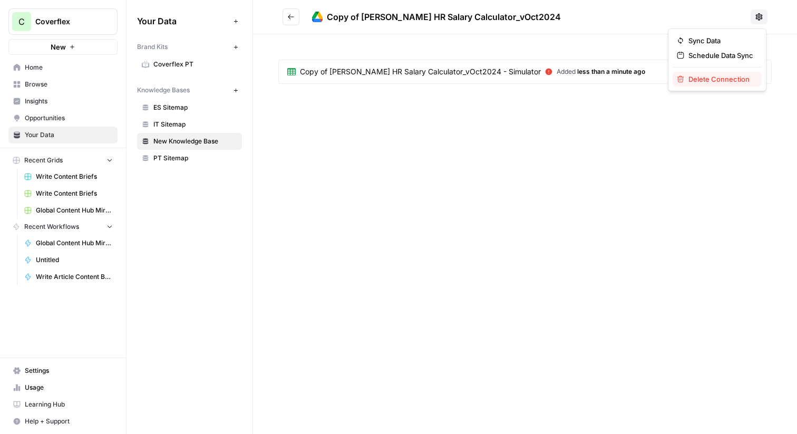
click at [729, 79] on span "Delete Connection" at bounding box center [721, 79] width 65 height 11
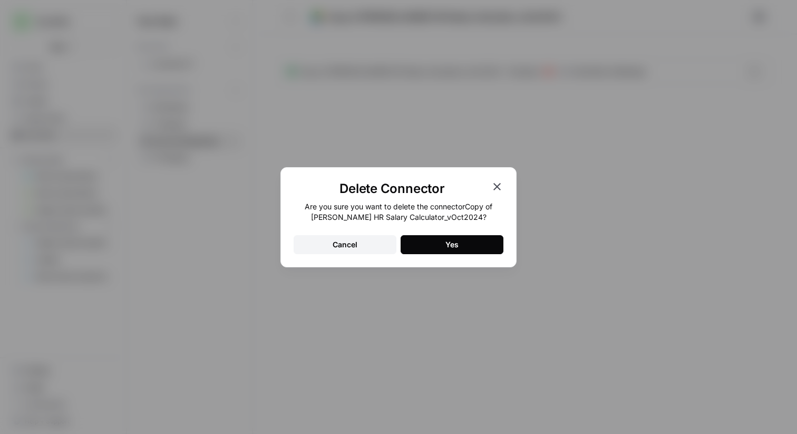
click at [459, 246] on button "Yes" at bounding box center [452, 244] width 103 height 19
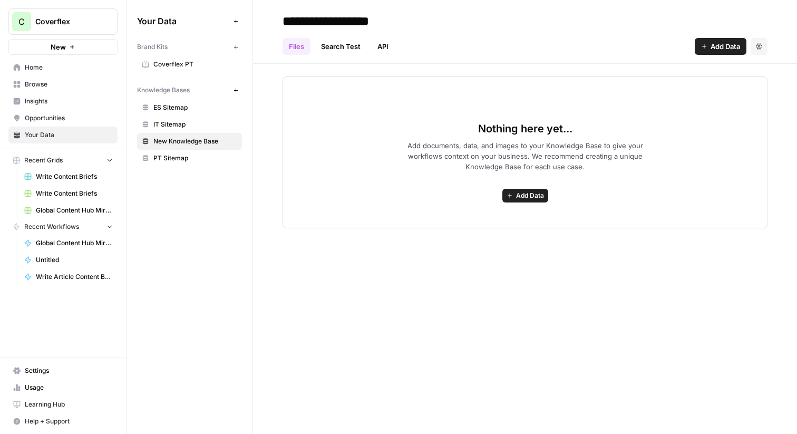
click at [759, 49] on icon "button" at bounding box center [759, 46] width 6 height 6
click at [701, 44] on icon "button" at bounding box center [704, 46] width 6 height 6
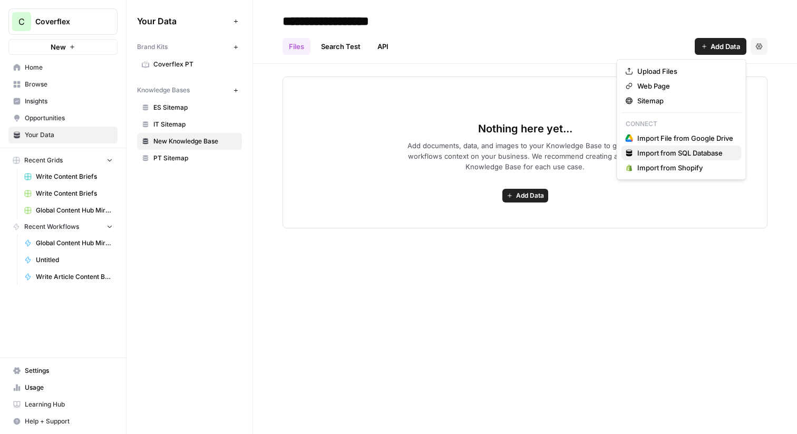
click at [642, 156] on span "Import from SQL Database" at bounding box center [686, 153] width 96 height 11
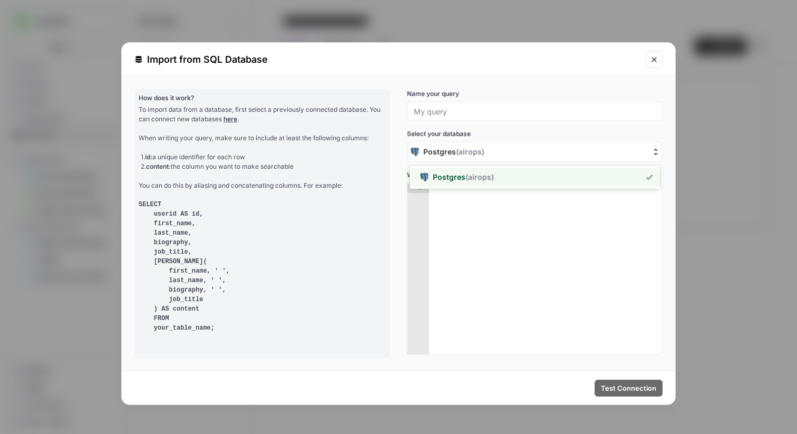
click at [491, 146] on div "Postgres ( airops )" at bounding box center [529, 152] width 238 height 13
click at [357, 152] on input "[object Object] selected, 1 of 1. 1 result available. Use Up and Down to choose…" at bounding box center [357, 152] width 0 height 0
click at [488, 150] on div "Postgres ( airops )" at bounding box center [529, 152] width 236 height 11
click at [357, 152] on input "Postgres ( airops )" at bounding box center [357, 152] width 0 height 0
click at [446, 112] on input "Name your query" at bounding box center [535, 111] width 242 height 9
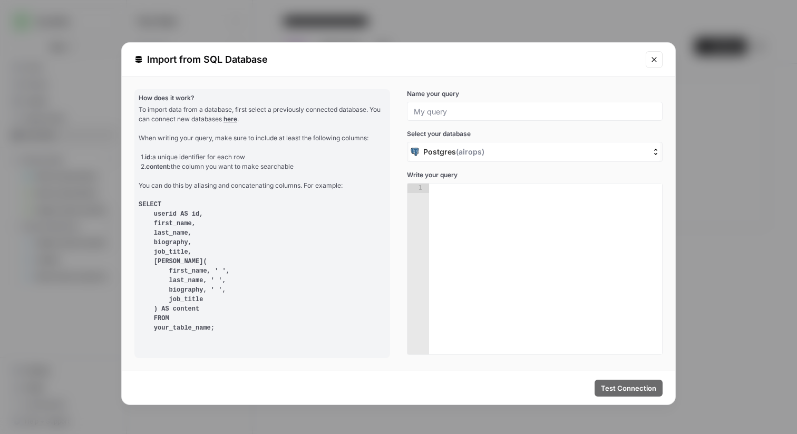
click at [654, 64] on button "Close modal" at bounding box center [654, 59] width 17 height 17
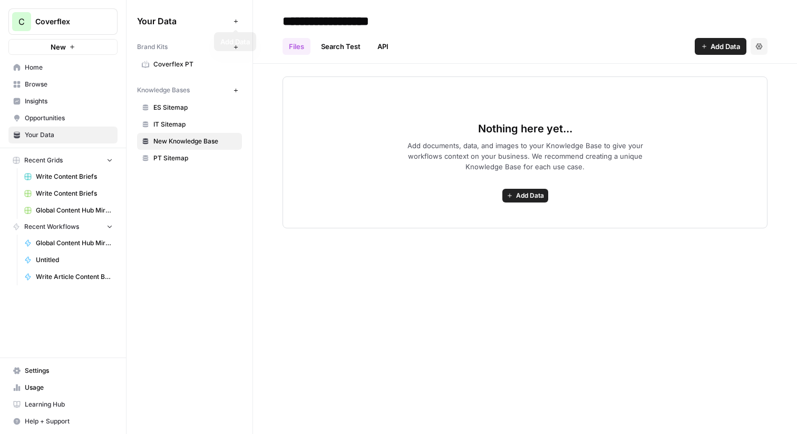
click at [50, 114] on span "Opportunities" at bounding box center [69, 117] width 88 height 9
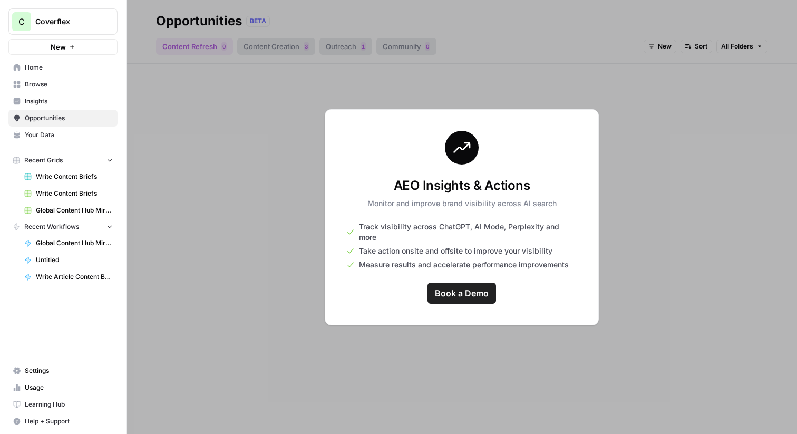
click at [215, 175] on div at bounding box center [462, 217] width 671 height 434
click at [39, 93] on link "Insights" at bounding box center [62, 101] width 109 height 17
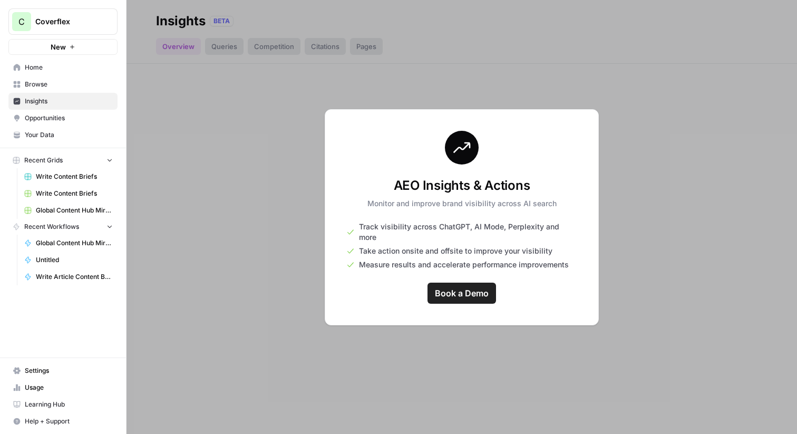
click at [51, 85] on span "Browse" at bounding box center [69, 84] width 88 height 9
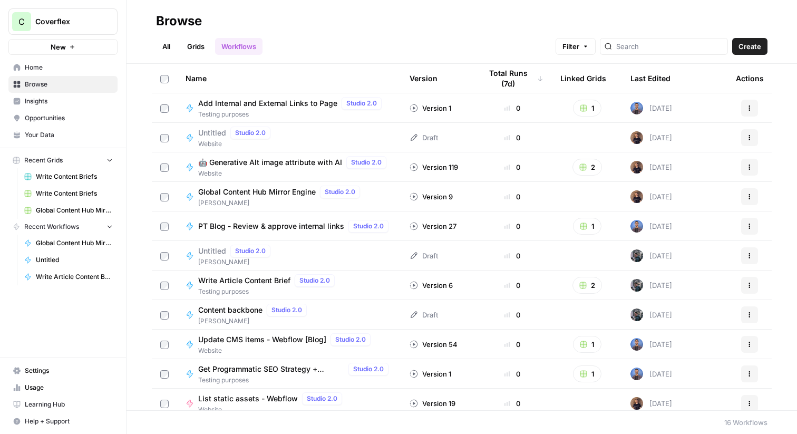
click at [300, 166] on span "🤖 Generative Alt image attribute with AI" at bounding box center [270, 162] width 144 height 11
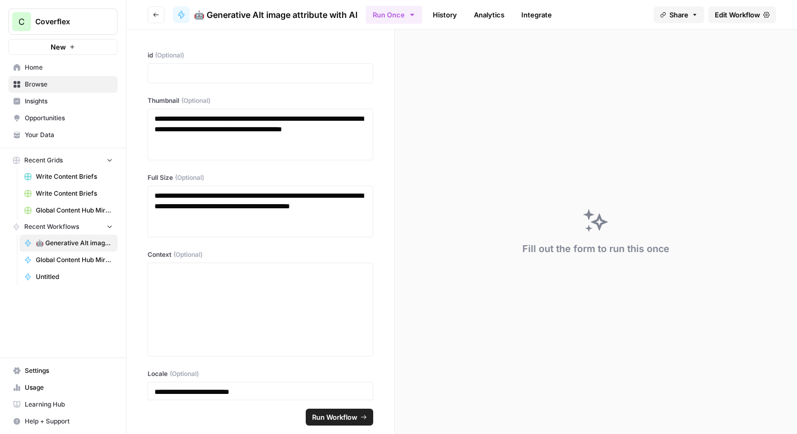
click at [59, 71] on span "Home" at bounding box center [69, 67] width 88 height 9
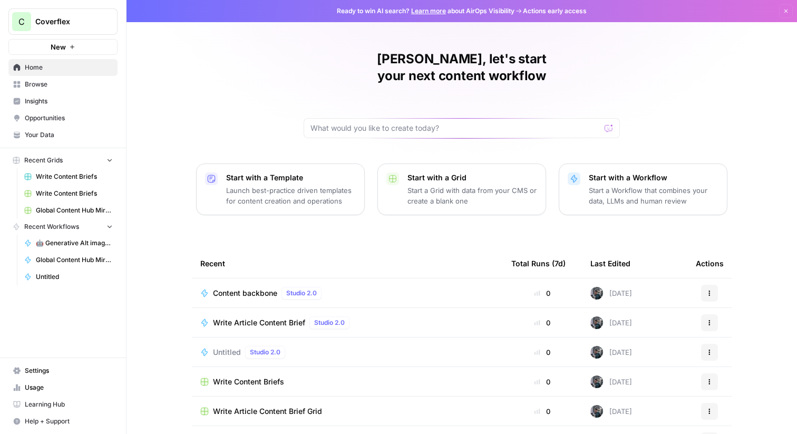
scroll to position [15, 0]
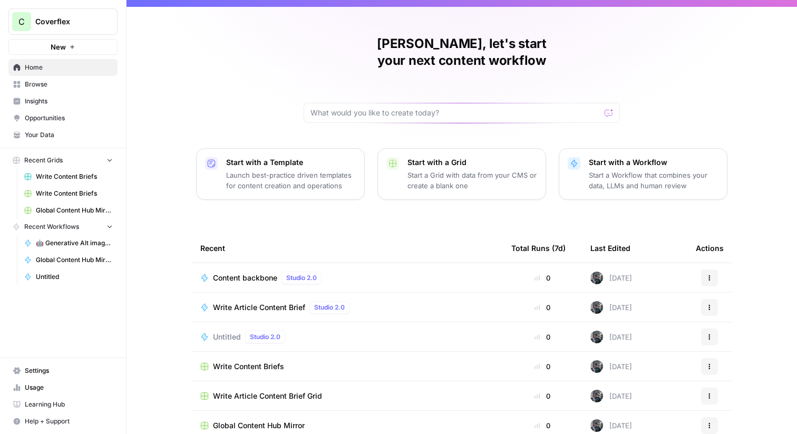
click at [332, 170] on p "Launch best-practice driven templates for content creation and operations" at bounding box center [291, 180] width 130 height 21
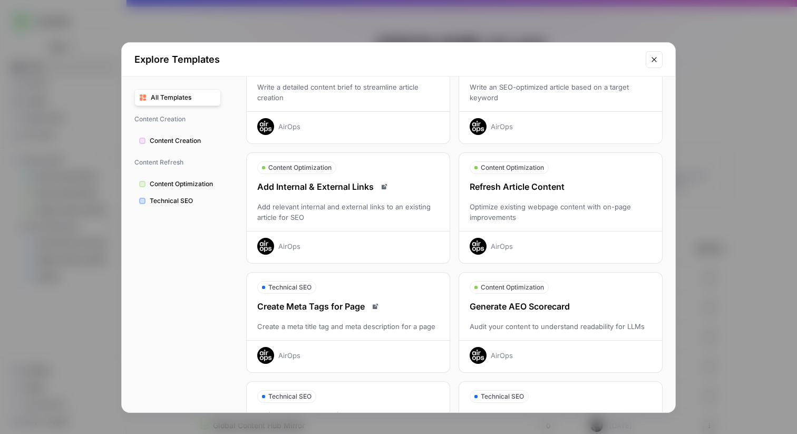
scroll to position [87, 0]
click at [516, 199] on div "Refresh Article Content Optimize existing webpage content with on-page improvem…" at bounding box center [560, 217] width 203 height 74
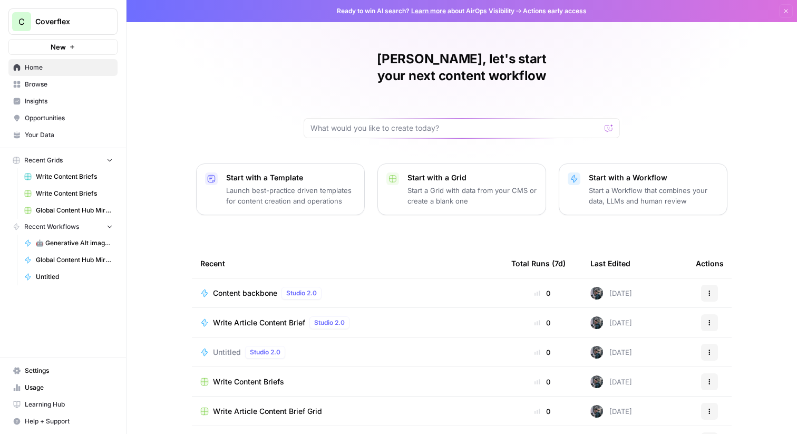
scroll to position [51, 0]
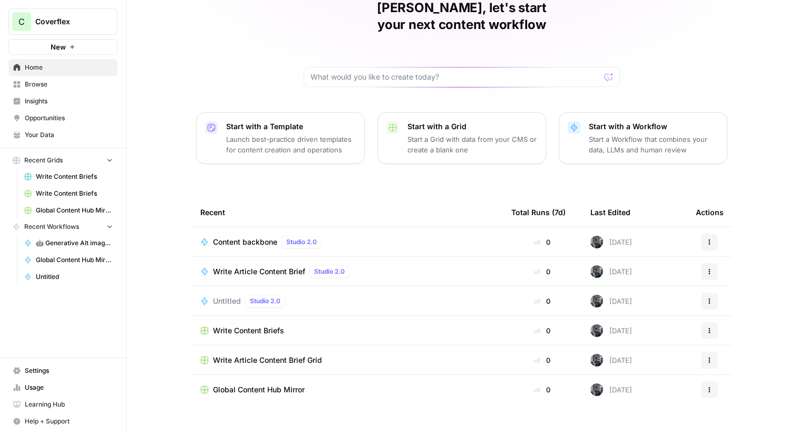
click at [283, 266] on span "Write Article Content Brief" at bounding box center [259, 271] width 92 height 11
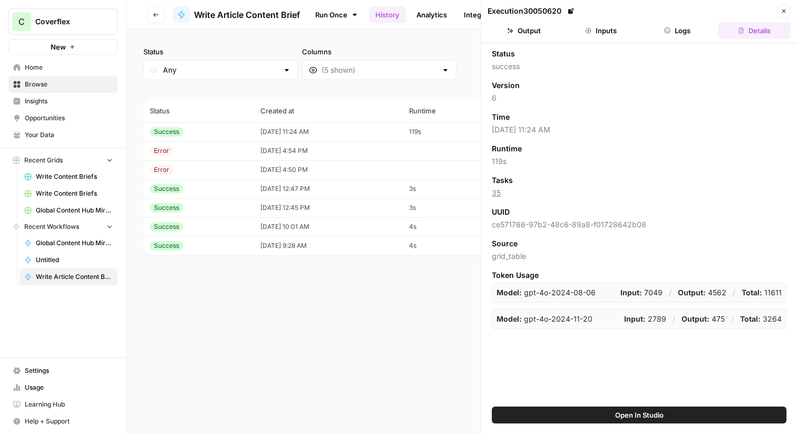
click at [648, 414] on span "Open In Studio" at bounding box center [640, 415] width 49 height 11
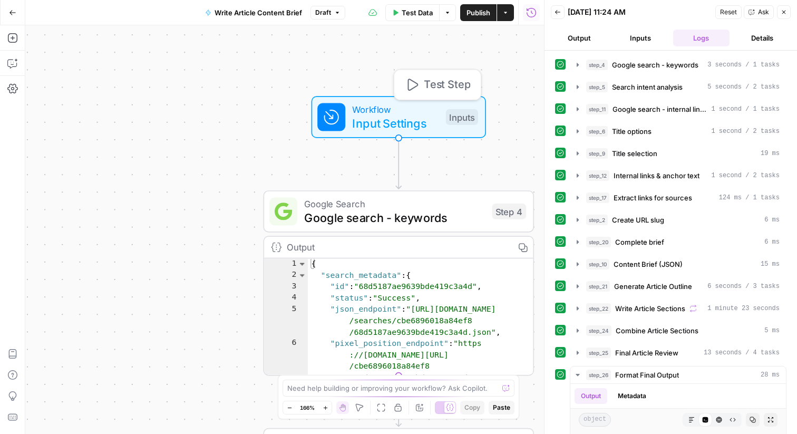
click at [415, 115] on span "Input Settings" at bounding box center [395, 122] width 87 height 17
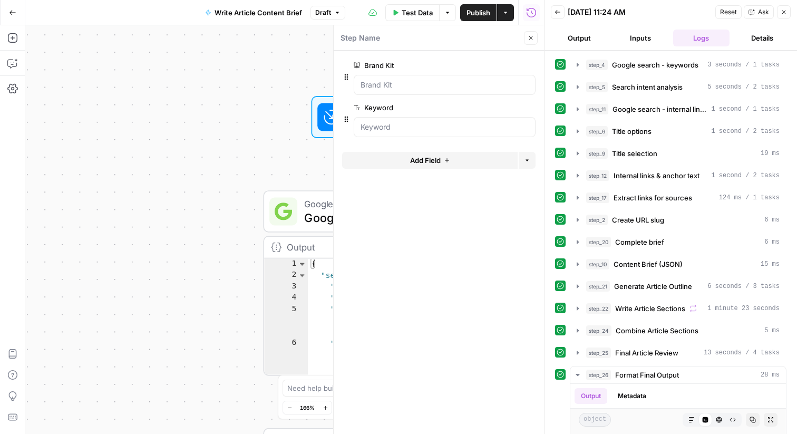
click at [203, 196] on div "Workflow Input Settings Inputs Google Search Google search - keywords Step 4 Ou…" at bounding box center [284, 229] width 519 height 409
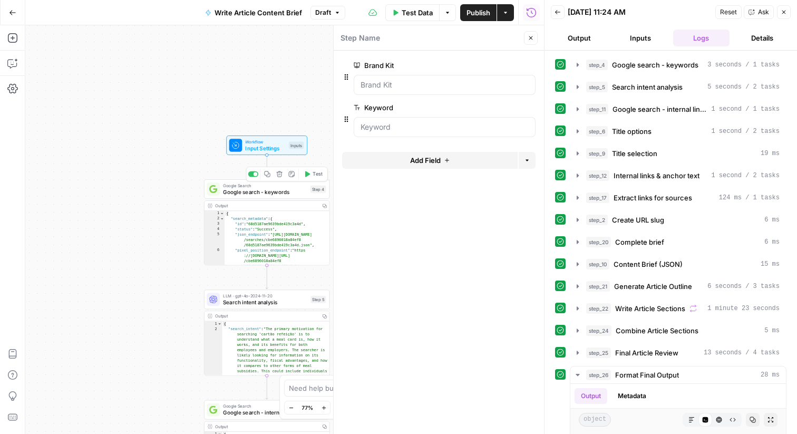
click at [297, 193] on span "Google search - keywords" at bounding box center [265, 192] width 84 height 8
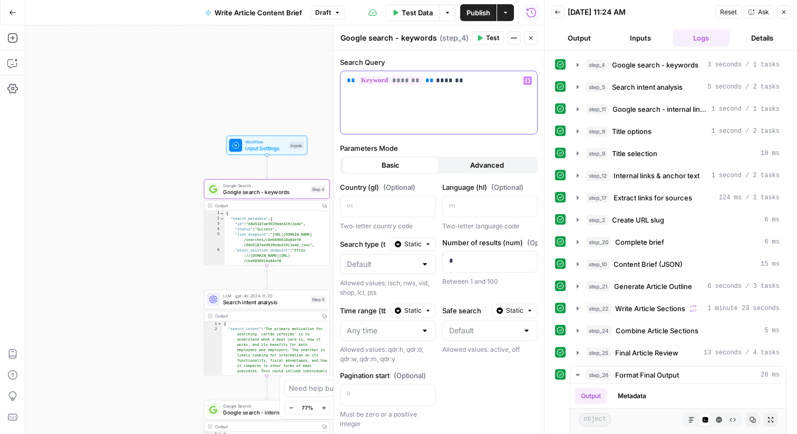
click at [440, 88] on div "** ******* ** *******" at bounding box center [439, 102] width 197 height 63
click at [20, 44] on button "Add Steps" at bounding box center [12, 38] width 17 height 17
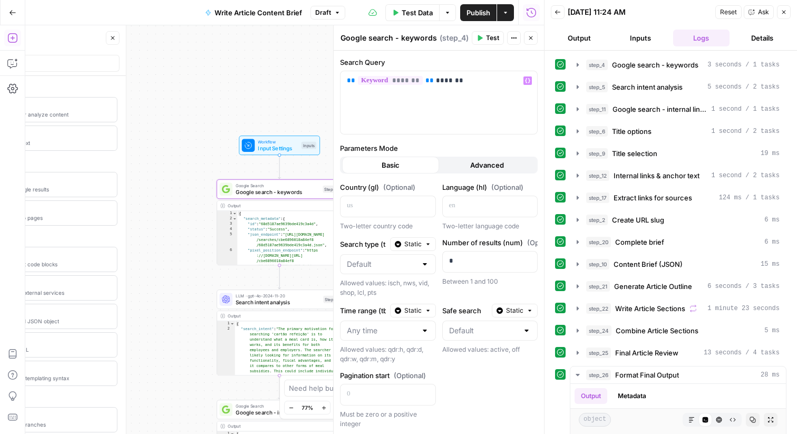
click at [13, 40] on icon "button" at bounding box center [12, 38] width 11 height 11
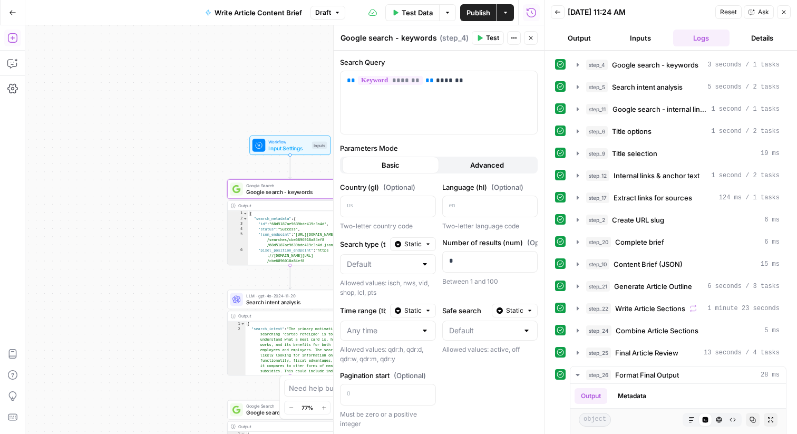
click at [16, 40] on icon "button" at bounding box center [11, 37] width 9 height 9
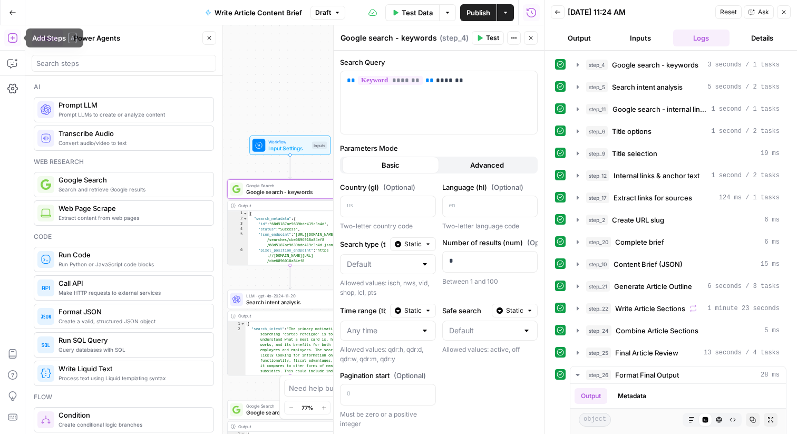
click at [110, 34] on button "Power Agents" at bounding box center [97, 38] width 59 height 17
